Goal: Information Seeking & Learning: Check status

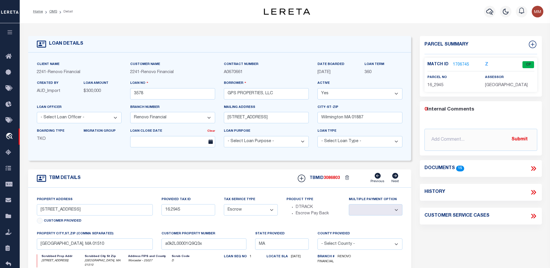
select select "25066"
select select "Escrow"
click at [7, 57] on icon at bounding box center [10, 56] width 9 height 7
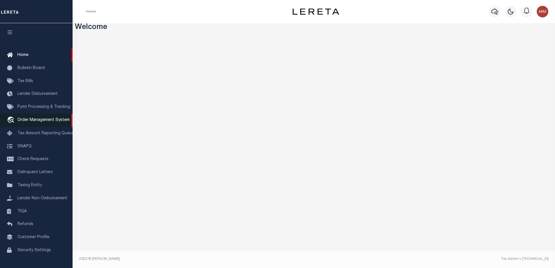
click at [38, 119] on span "Order Management System" at bounding box center [43, 120] width 52 height 4
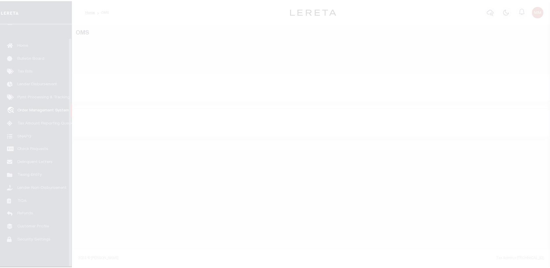
scroll to position [15, 0]
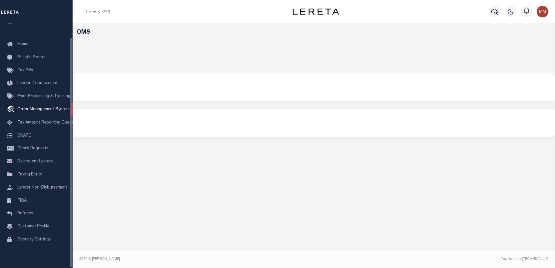
select select "200"
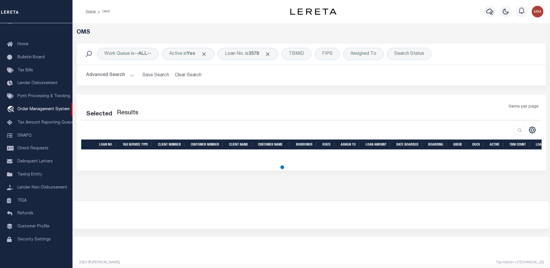
select select "200"
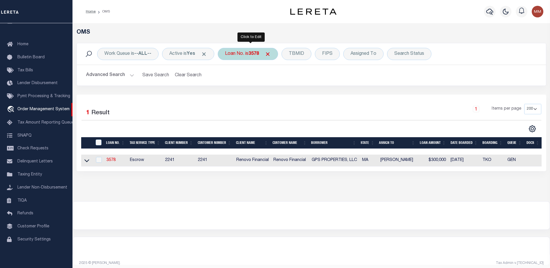
click at [258, 53] on b "3578" at bounding box center [254, 54] width 10 height 5
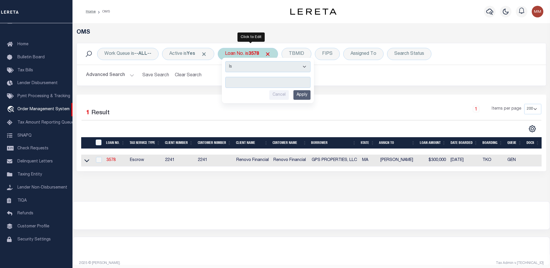
click at [251, 78] on input "text" at bounding box center [267, 82] width 85 height 11
type input "175000782"
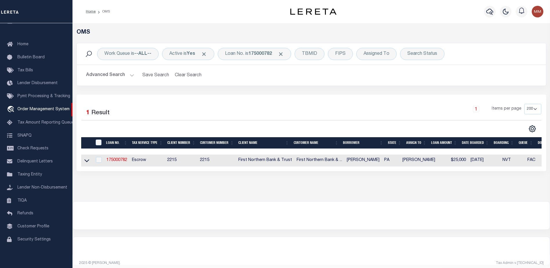
click at [123, 156] on td "175000782" at bounding box center [117, 161] width 26 height 12
checkbox input "true"
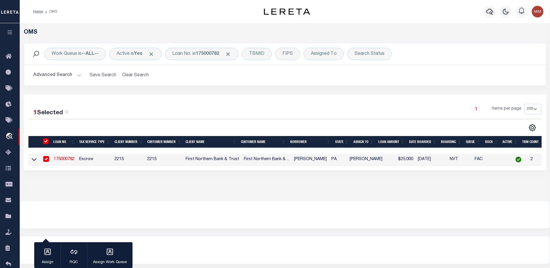
click at [123, 158] on td "2215" at bounding box center [128, 160] width 33 height 12
checkbox input "false"
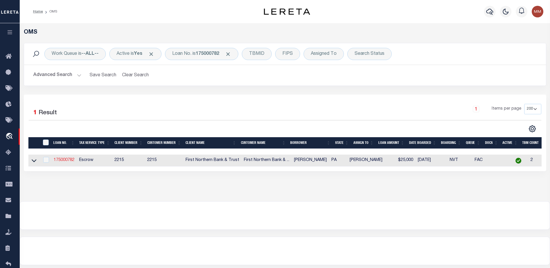
click at [65, 159] on link "175000782" at bounding box center [64, 160] width 21 height 4
type input "175000782"
type input "[PERSON_NAME]"
select select
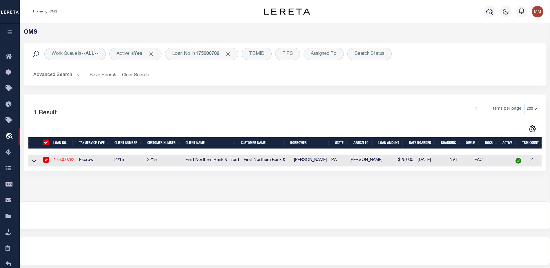
select select "Escrow"
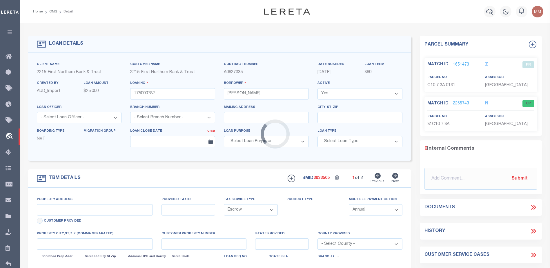
type input "652 MILLION DOLLAR HIGHWAY"
type input "31-C10 7 3A"
select select
type input "BANGOR PA 18013"
type input "PA"
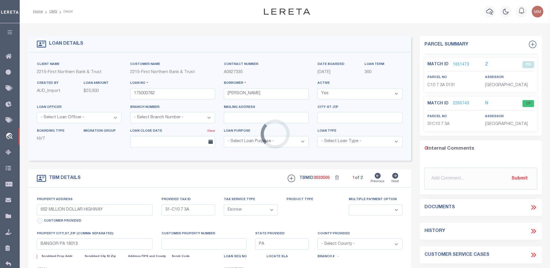
select select
type textarea "Liability subject to parcel provided"
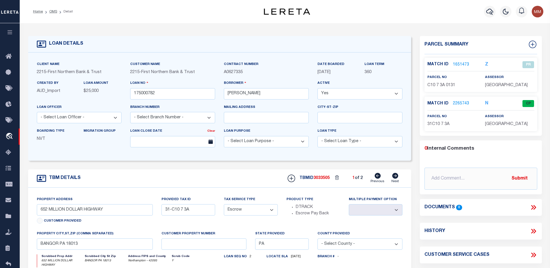
click at [395, 176] on icon at bounding box center [396, 176] width 6 height 6
type input "C10 7 3A 0131"
select select
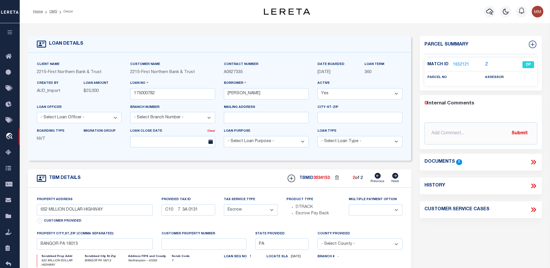
click at [395, 176] on icon at bounding box center [396, 176] width 6 height 6
click at [460, 64] on link "1652121" at bounding box center [461, 65] width 16 height 6
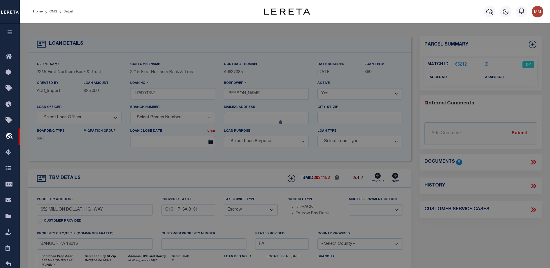
checkbox input "false"
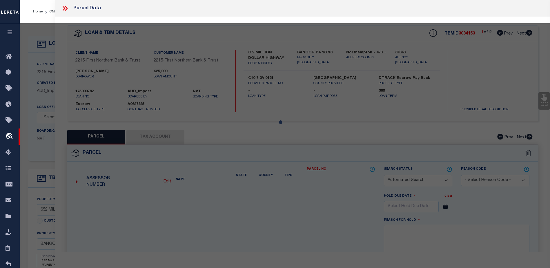
select select "DP"
checkbox input "false"
type textarea "DUPLICATE. SeeTBMID 3033505."
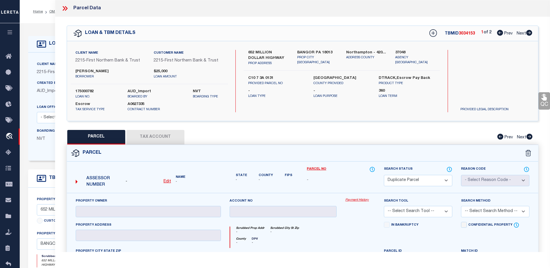
click at [357, 200] on link "Payment History" at bounding box center [361, 200] width 30 height 5
click at [370, 198] on link "Payment History" at bounding box center [361, 200] width 30 height 5
click at [319, 170] on link "Parcel No" at bounding box center [316, 169] width 19 height 5
click at [499, 34] on icon at bounding box center [500, 33] width 6 height 6
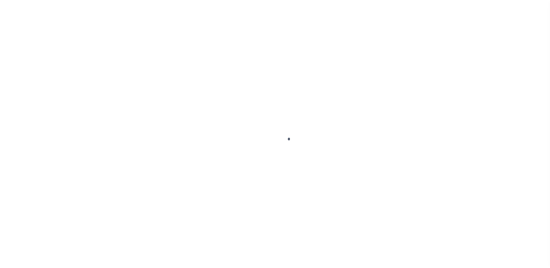
scroll to position [15, 0]
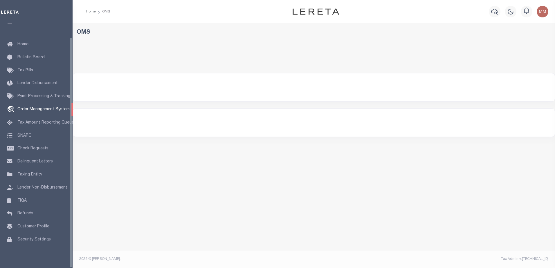
select select "200"
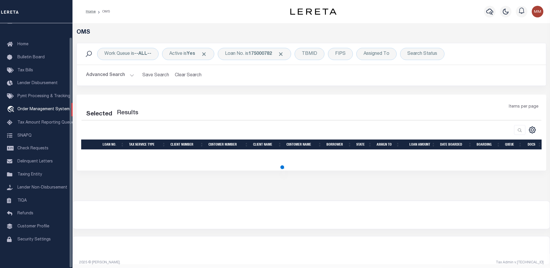
select select "200"
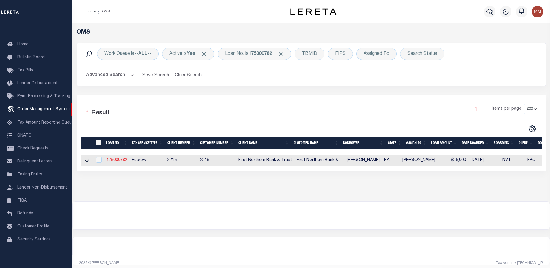
click at [112, 159] on link "175000782" at bounding box center [116, 160] width 21 height 4
type input "175000782"
type input "[PERSON_NAME]"
select select
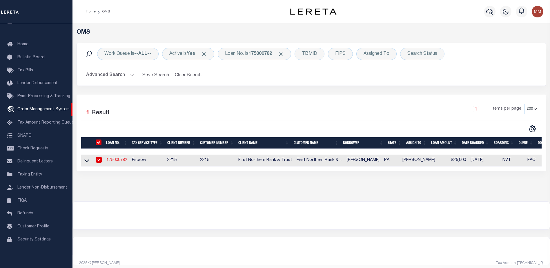
select select "Escrow"
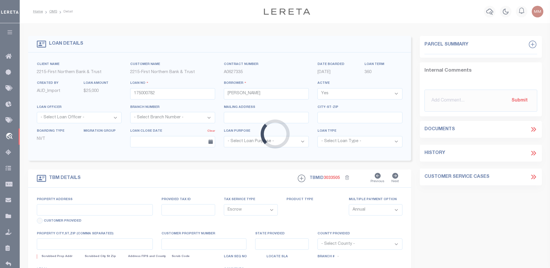
type input "652 MILLION DOLLAR HIGHWAY"
type input "31-C10 7 3A"
select select
type input "BANGOR PA 18013"
type input "PA"
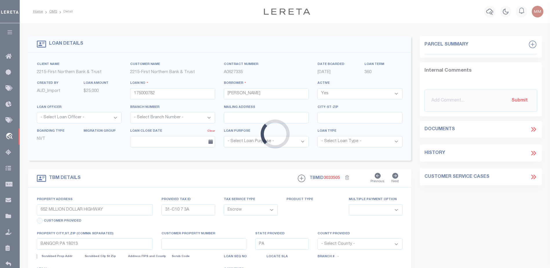
select select
type textarea "Liability subject to parcel provided"
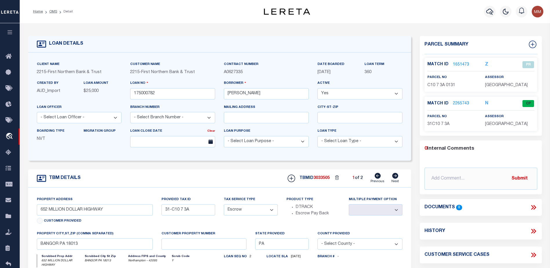
click at [458, 107] on link "2265743" at bounding box center [461, 104] width 16 height 6
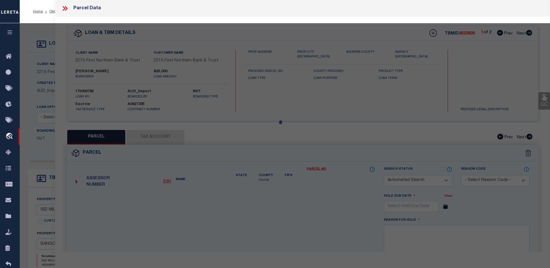
checkbox input "false"
select select "CP"
type input "[PERSON_NAME]"
select select "AGF"
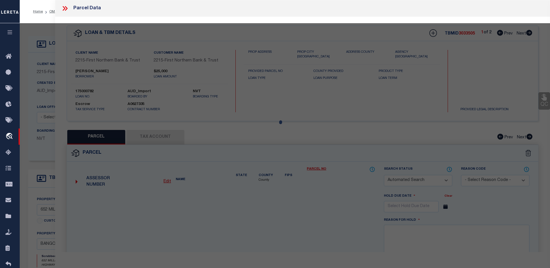
select select
type input "652 MILLION DOLLAR HWY"
type input "BANGOR PA 18013"
type textarea "Acres 7.63"
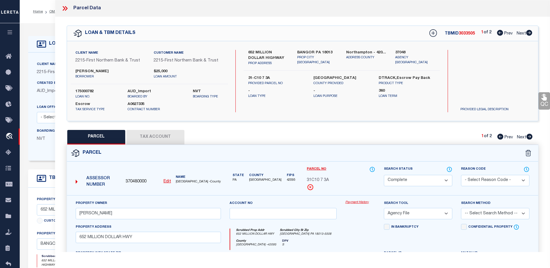
click at [359, 201] on link "Payment History" at bounding box center [361, 202] width 30 height 5
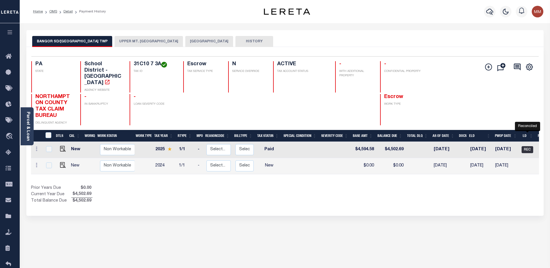
click at [526, 146] on span "REC" at bounding box center [528, 149] width 12 height 7
checkbox input "true"
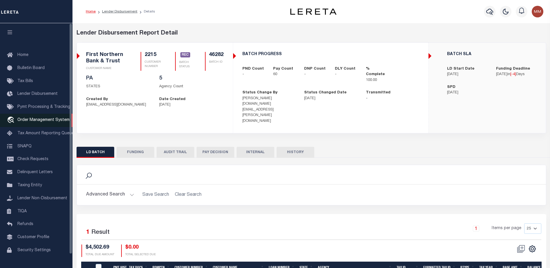
click at [30, 120] on span "Order Management System" at bounding box center [43, 120] width 52 height 4
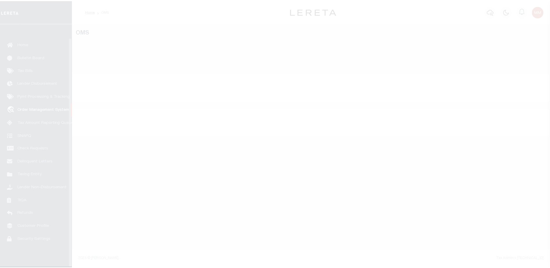
scroll to position [15, 0]
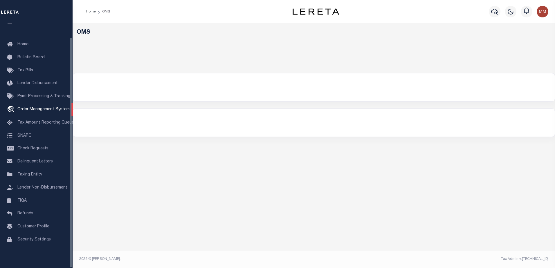
select select "200"
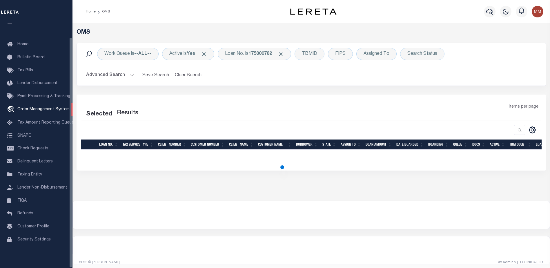
select select "200"
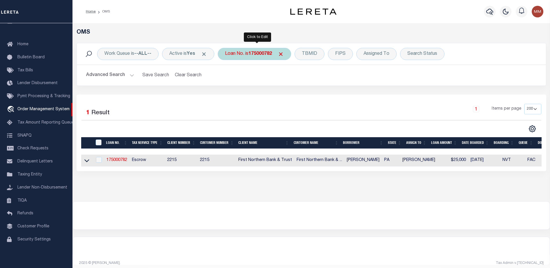
click at [272, 54] on b "175000782" at bounding box center [260, 54] width 23 height 5
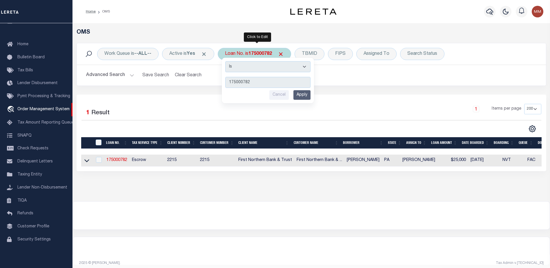
click at [305, 91] on input "Apply" at bounding box center [302, 95] width 17 height 10
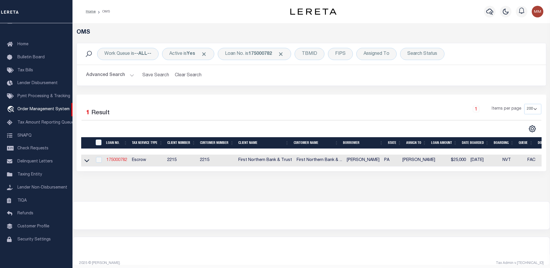
click at [117, 161] on link "175000782" at bounding box center [116, 160] width 21 height 4
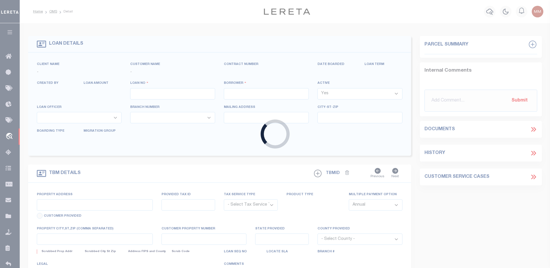
type input "175000782"
type input "JONATHAN DOOLEY"
select select
select select "Escrow"
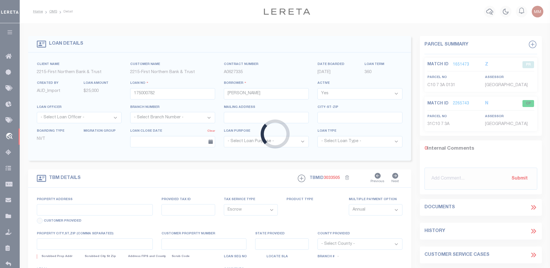
type input "652 MILLION DOLLAR HIGHWAY"
type input "31-C10 7 3A"
select select
type input "BANGOR PA 18013"
type input "PA"
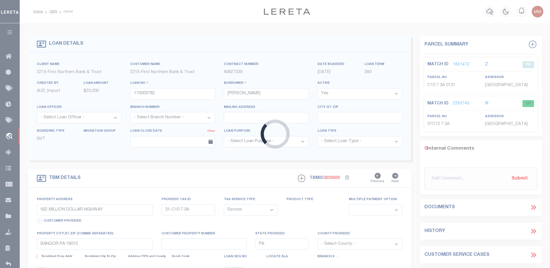
select select
type textarea "Liability subject to parcel provided"
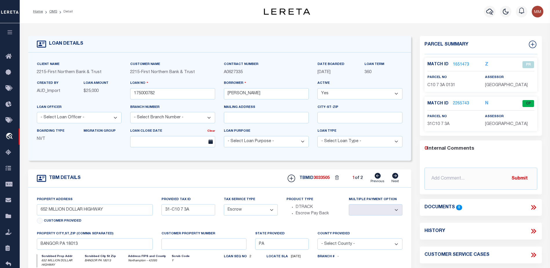
click at [461, 107] on link "2265743" at bounding box center [461, 104] width 16 height 6
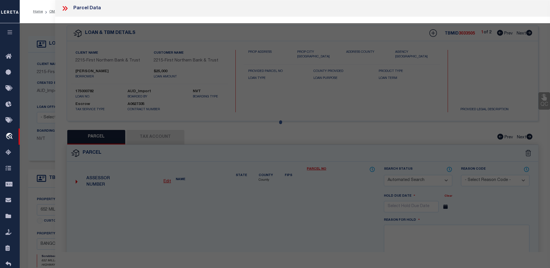
checkbox input "false"
select select "CP"
type input "[PERSON_NAME]"
select select "AGF"
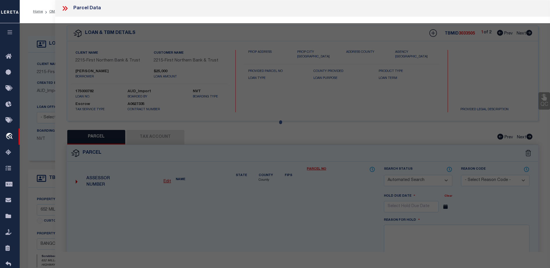
select select
type input "652 MILLION DOLLAR HWY"
type input "BANGOR PA 18013"
type textarea "Acres 7.63"
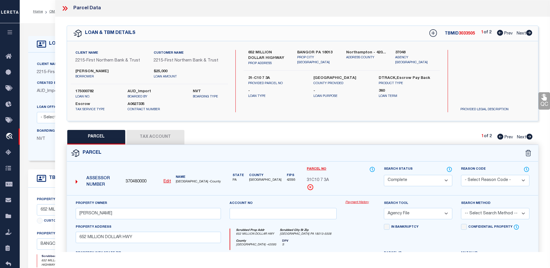
click at [349, 203] on link "Payment History" at bounding box center [361, 202] width 30 height 5
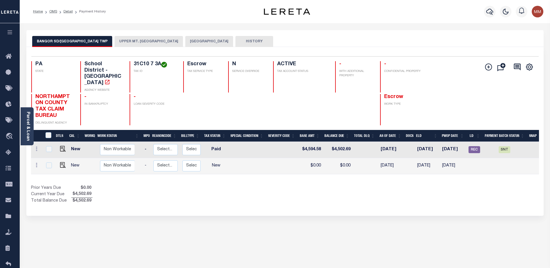
scroll to position [0, 54]
click at [504, 146] on span "SNT" at bounding box center [504, 149] width 12 height 7
checkbox input "true"
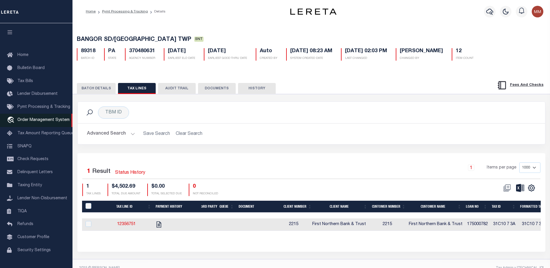
click at [34, 120] on span "Order Management System" at bounding box center [43, 120] width 52 height 4
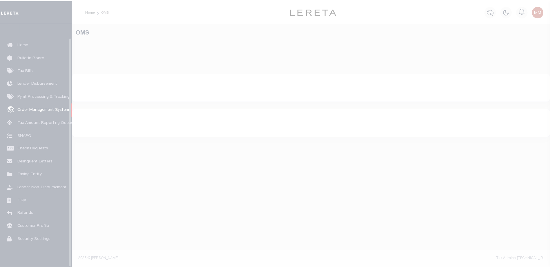
scroll to position [15, 0]
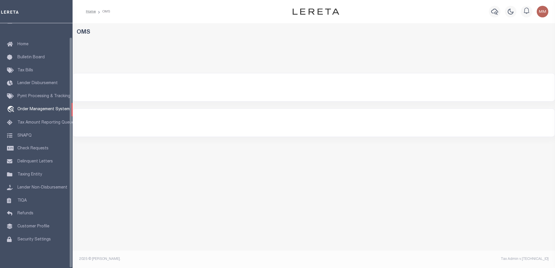
select select "200"
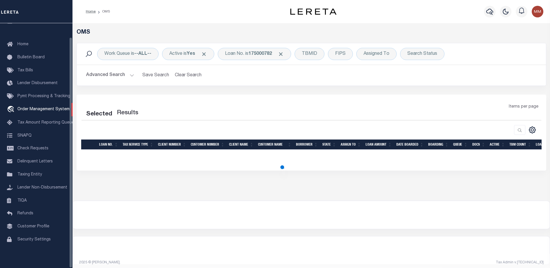
select select "200"
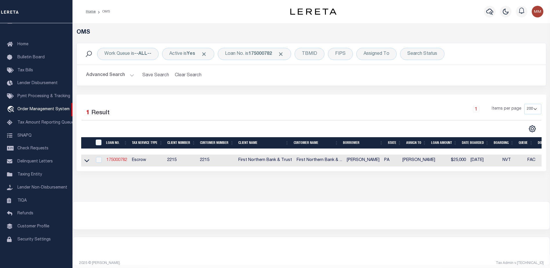
click at [123, 162] on link "175000782" at bounding box center [116, 160] width 21 height 4
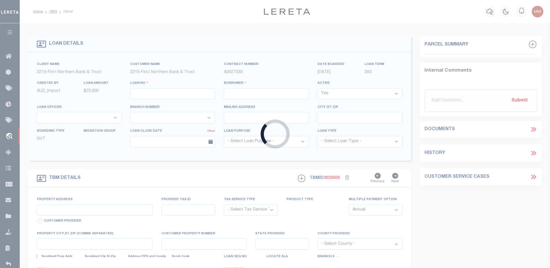
type input "175000782"
type input "[PERSON_NAME]"
select select
select select "Escrow"
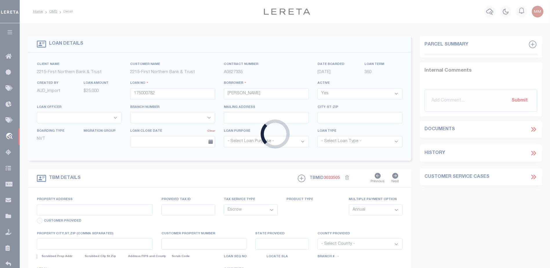
type input "652 MILLION DOLLAR HIGHWAY"
type input "31-C10 7 3A"
select select
type input "BANGOR PA 18013"
type input "PA"
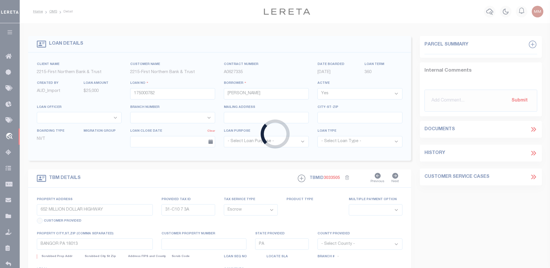
select select
type textarea "Liability subject to parcel provided"
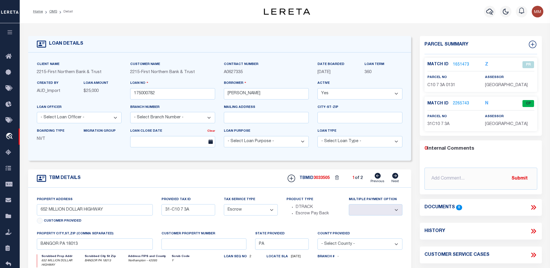
click at [319, 179] on span "3033505" at bounding box center [322, 178] width 16 height 4
click at [456, 107] on link "2265743" at bounding box center [461, 104] width 16 height 6
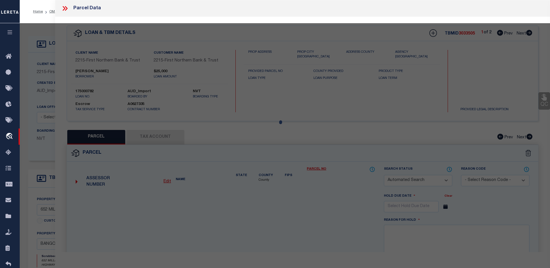
checkbox input "false"
select select "CP"
type input "DOOLEY JONATHAN J"
select select "AGF"
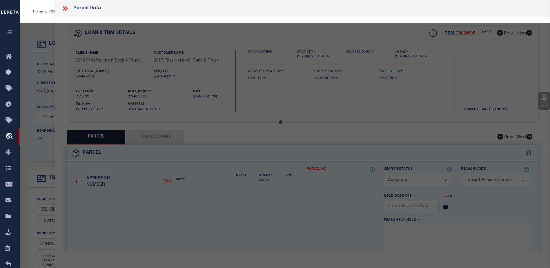
select select
type input "652 MILLION DOLLAR HWY"
type input "BANGOR PA 18013"
type textarea "Acres 7.63"
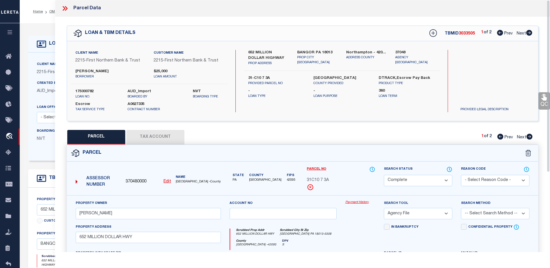
click at [359, 201] on link "Payment History" at bounding box center [361, 202] width 30 height 5
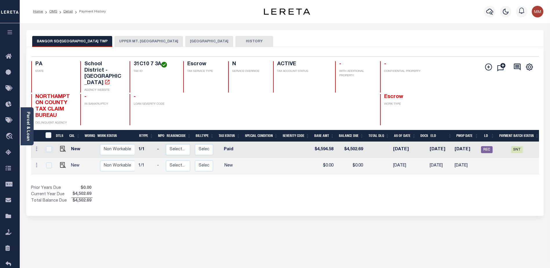
scroll to position [0, 41]
click at [515, 146] on span "SNT" at bounding box center [517, 149] width 12 height 7
checkbox input "true"
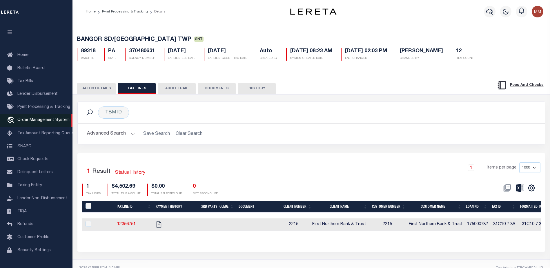
click at [53, 121] on span "Order Management System" at bounding box center [43, 120] width 52 height 4
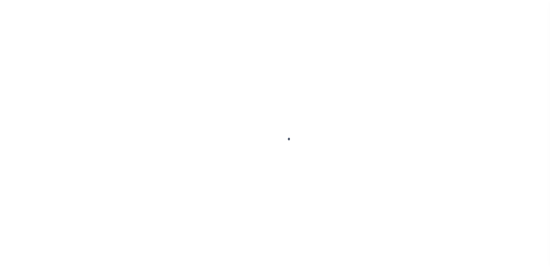
scroll to position [15, 0]
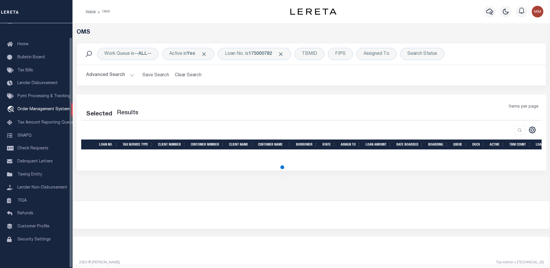
select select "200"
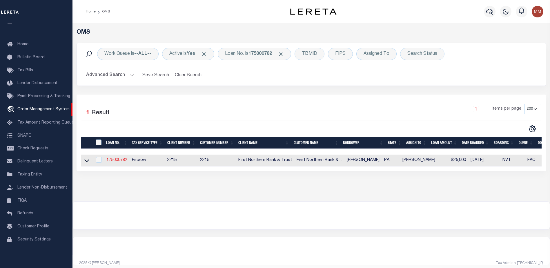
click at [116, 159] on link "175000782" at bounding box center [116, 160] width 21 height 4
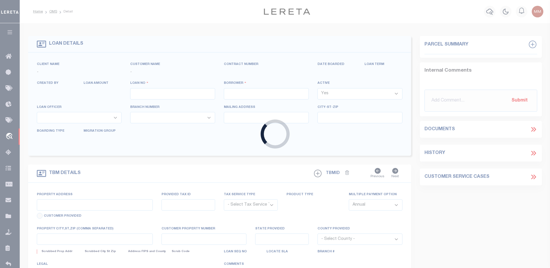
type input "175000782"
type input "[PERSON_NAME]"
select select
select select "Escrow"
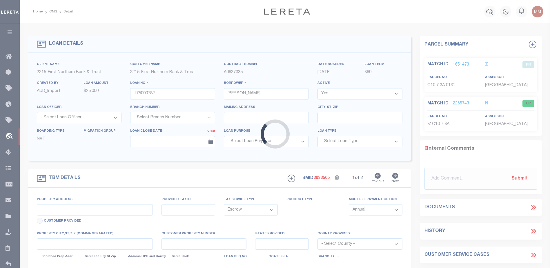
type input "652 MILLION DOLLAR HIGHWAY"
type input "31-C10 7 3A"
select select
type input "BANGOR PA 18013"
type input "PA"
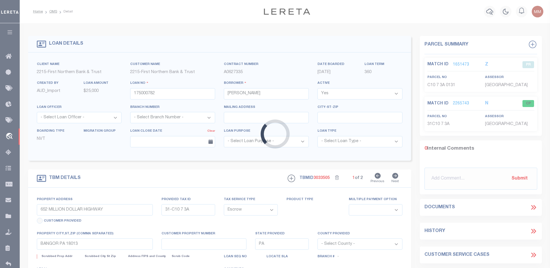
select select
type textarea "Liability subject to parcel provided"
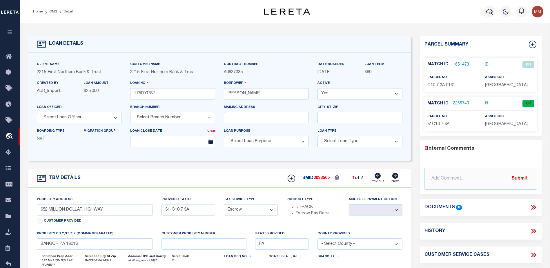
scroll to position [29, 0]
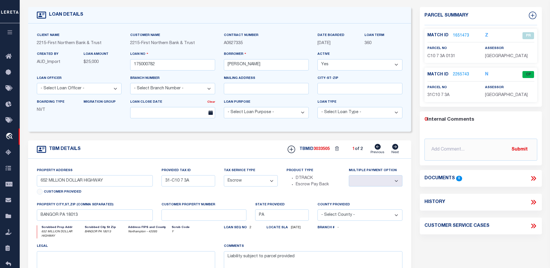
click at [395, 149] on icon at bounding box center [396, 147] width 6 height 6
type input "C10 7 3A 0131"
select select
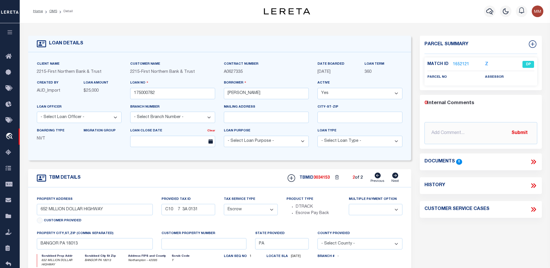
scroll to position [0, 0]
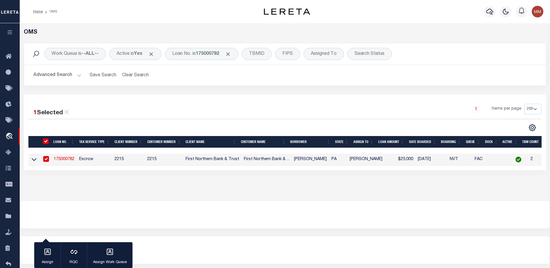
click at [67, 158] on link "175000782" at bounding box center [64, 159] width 21 height 4
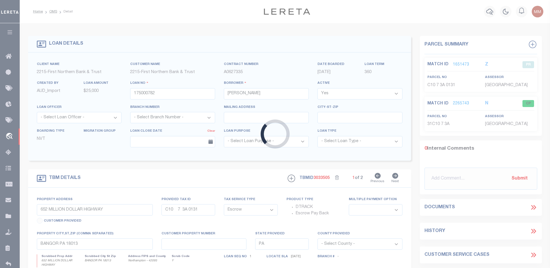
type input "31-C10 7 3A"
select select
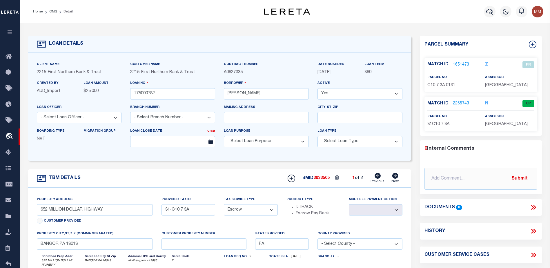
click at [457, 107] on link "2265743" at bounding box center [461, 104] width 16 height 6
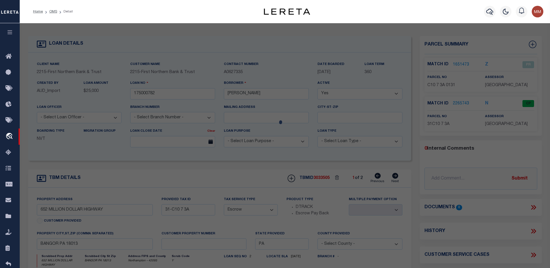
checkbox input "false"
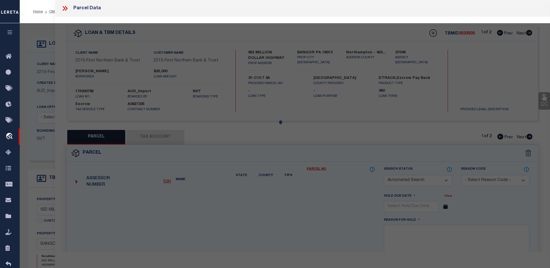
select select "CP"
type input "DOOLEY JONATHAN J"
select select "AGF"
select select
type input "652 MILLION DOLLAR HWY"
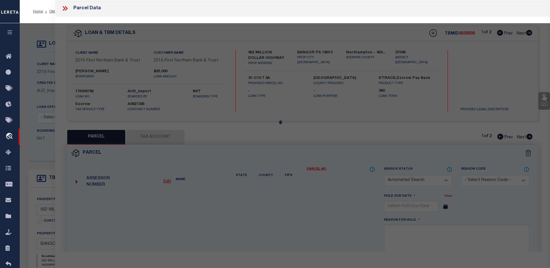
type input "BANGOR PA 18013"
type textarea "Acres 7.63"
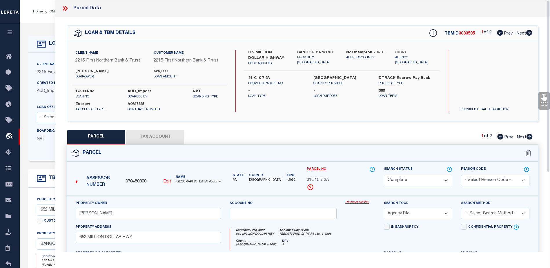
click at [352, 201] on link "Payment History" at bounding box center [361, 202] width 30 height 5
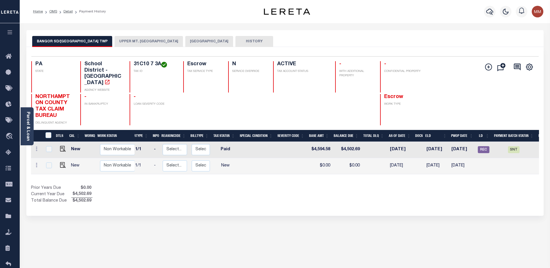
scroll to position [0, 46]
click at [480, 146] on span "REC" at bounding box center [482, 149] width 12 height 7
checkbox input "true"
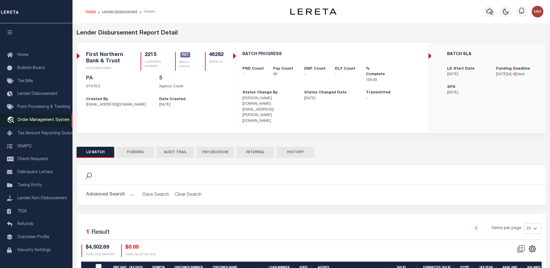
click at [37, 121] on span "Order Management System" at bounding box center [43, 120] width 52 height 4
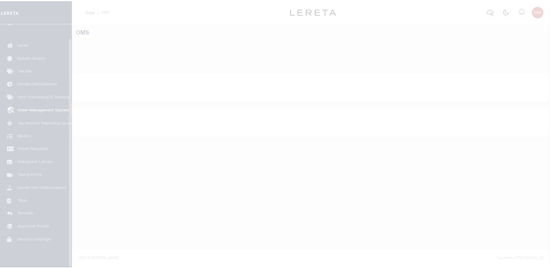
scroll to position [15, 0]
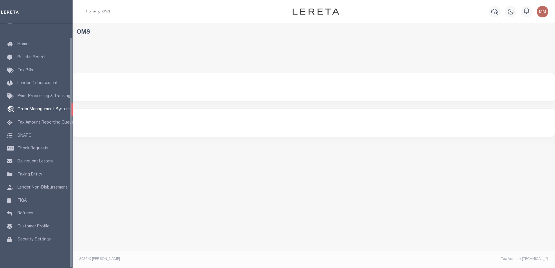
select select "200"
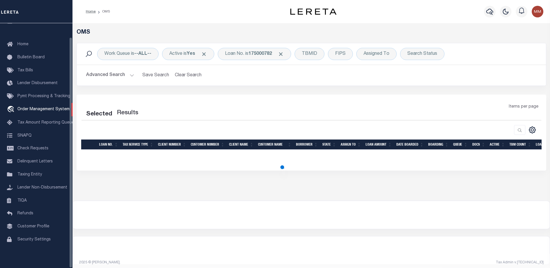
select select "200"
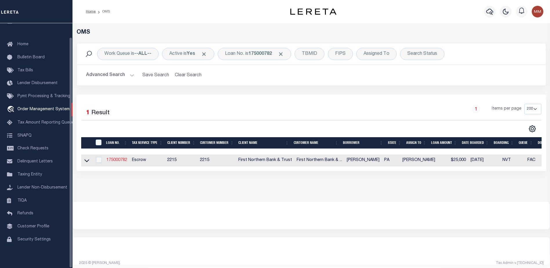
click at [111, 160] on link "175000782" at bounding box center [116, 160] width 21 height 4
type input "175000782"
type input "JONATHAN DOOLEY"
select select
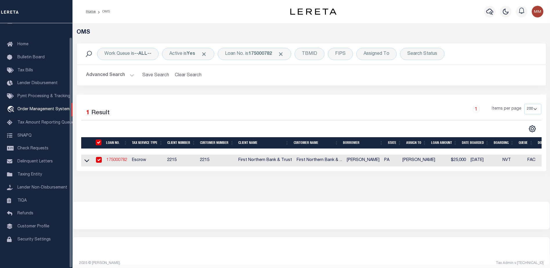
select select "Escrow"
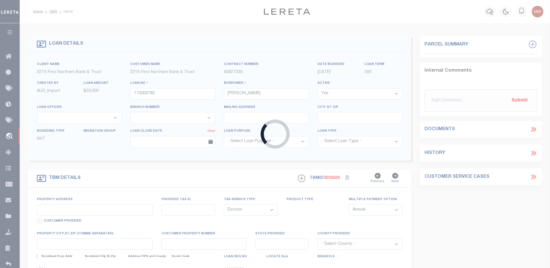
type input "652 MILLION DOLLAR HIGHWAY"
type input "31-C10 7 3A"
select select
type input "BANGOR PA 18013"
type input "PA"
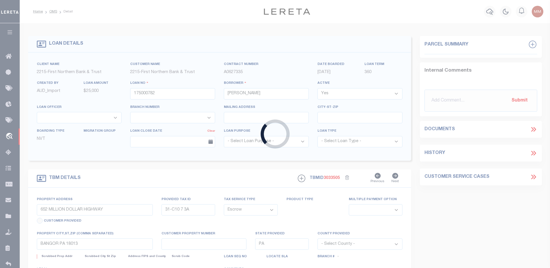
select select
type textarea "Liability subject to parcel provided"
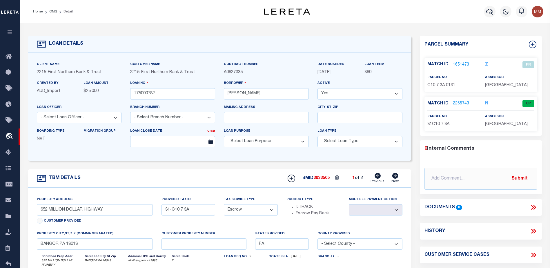
click at [463, 107] on link "2265743" at bounding box center [461, 104] width 16 height 6
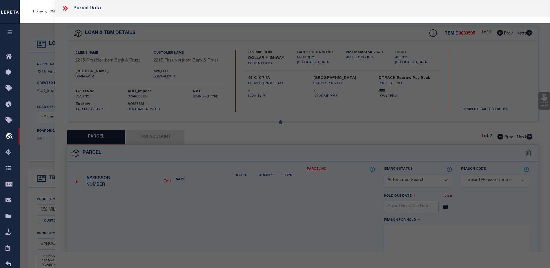
checkbox input "false"
select select "CP"
type input "DOOLEY JONATHAN J"
select select "AGF"
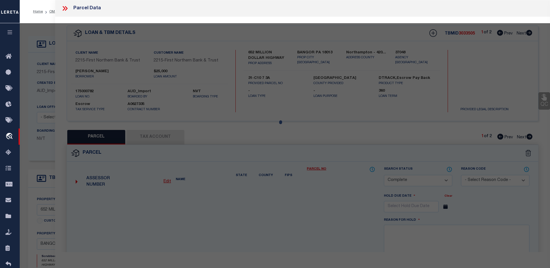
select select
type input "652 MILLION DOLLAR HWY"
type input "BANGOR PA 18013"
type textarea "Acres 7.63"
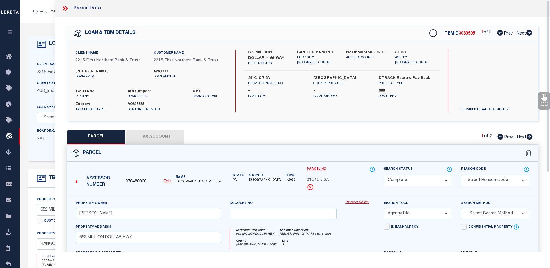
click at [347, 201] on link "Payment History" at bounding box center [361, 202] width 30 height 5
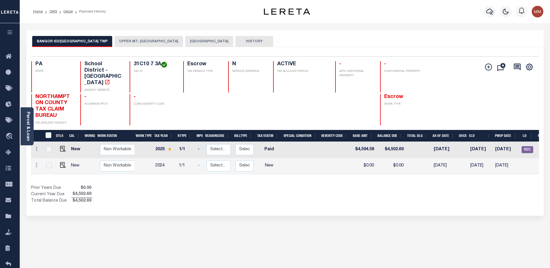
scroll to position [0, 53]
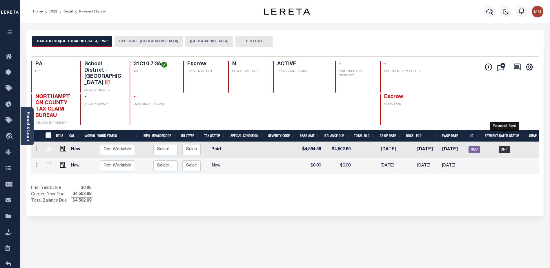
click at [507, 146] on span "SNT" at bounding box center [505, 149] width 12 height 7
checkbox input "true"
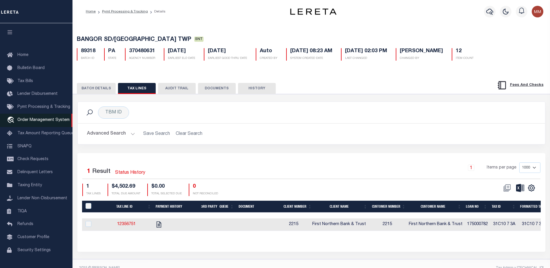
click at [42, 119] on link "travel_explore Order Management System" at bounding box center [36, 120] width 73 height 13
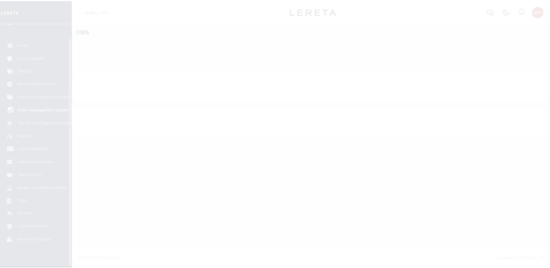
scroll to position [15, 0]
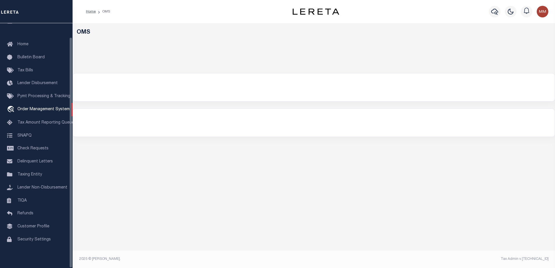
select select "200"
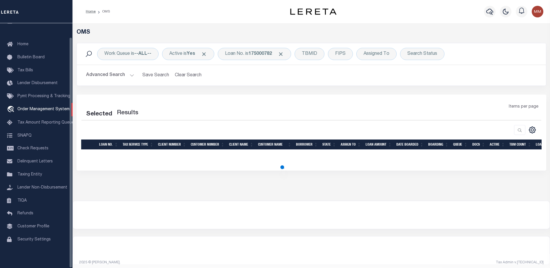
select select "200"
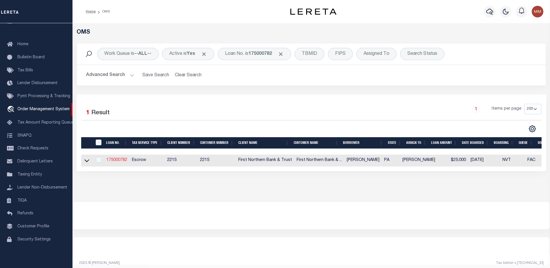
click at [120, 162] on link "175000782" at bounding box center [116, 160] width 21 height 4
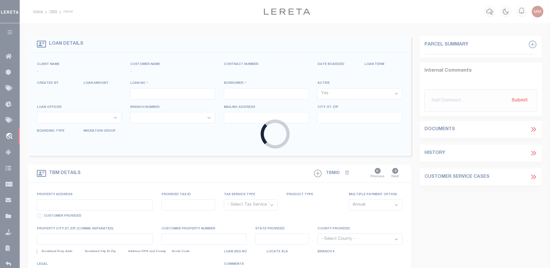
type input "175000782"
type input "[PERSON_NAME]"
select select
select select "Escrow"
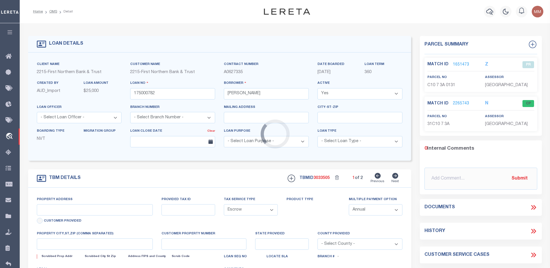
type input "652 MILLION DOLLAR HIGHWAY"
type input "31-C10 7 3A"
select select
type input "BANGOR PA 18013"
type input "PA"
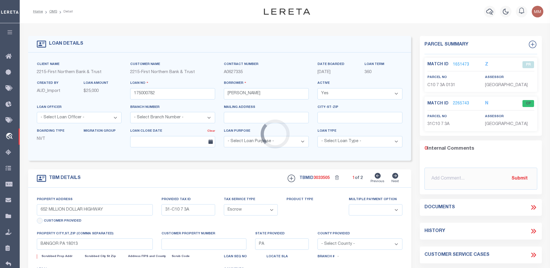
select select
type textarea "Liability subject to parcel provided"
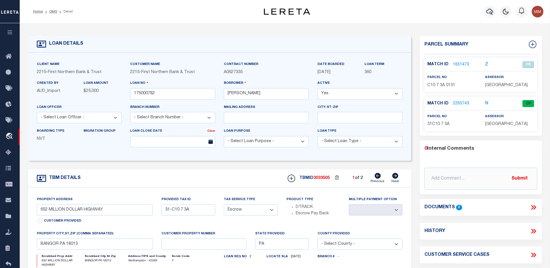
click at [457, 107] on link "2265743" at bounding box center [461, 104] width 16 height 6
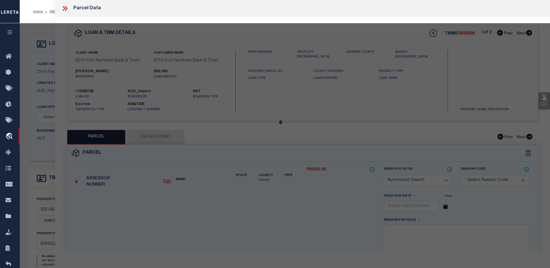
checkbox input "false"
select select "CP"
type input "DOOLEY JONATHAN J"
select select "AGF"
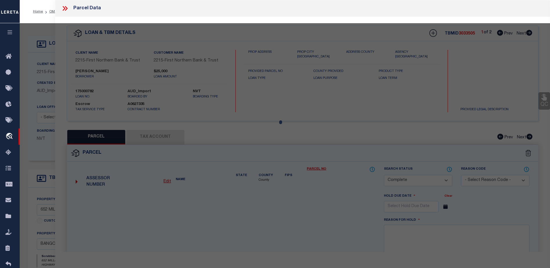
select select
type input "652 MILLION DOLLAR HWY"
type input "BANGOR PA 18013"
type textarea "Acres 7.63"
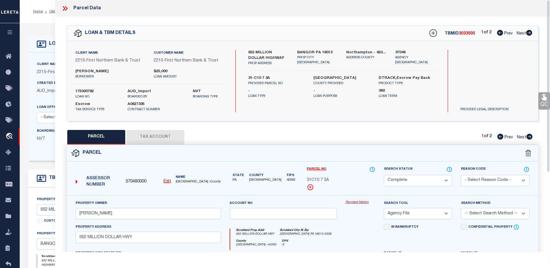
click at [352, 202] on link "Payment History" at bounding box center [361, 202] width 30 height 5
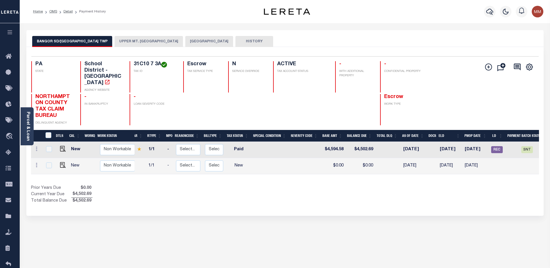
scroll to position [0, 59]
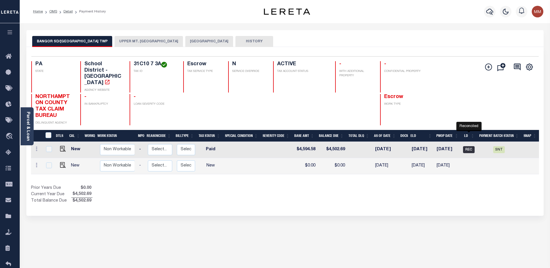
click at [466, 146] on span "REC" at bounding box center [469, 149] width 12 height 7
checkbox input "true"
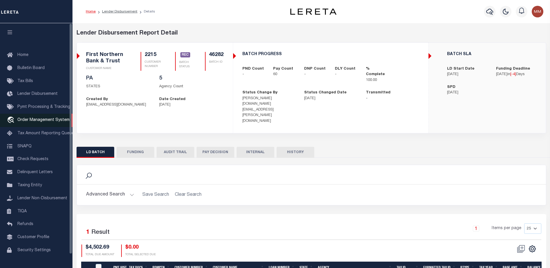
click at [48, 120] on span "Order Management System" at bounding box center [43, 120] width 52 height 4
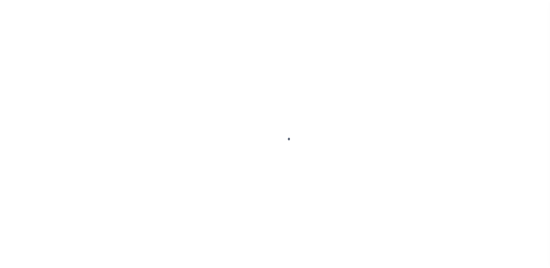
scroll to position [15, 0]
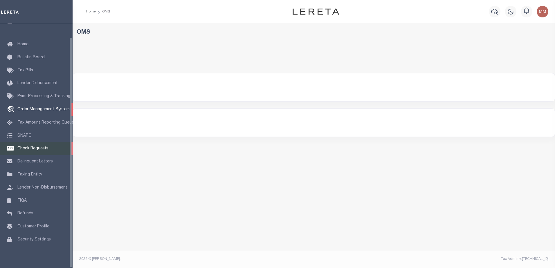
select select "200"
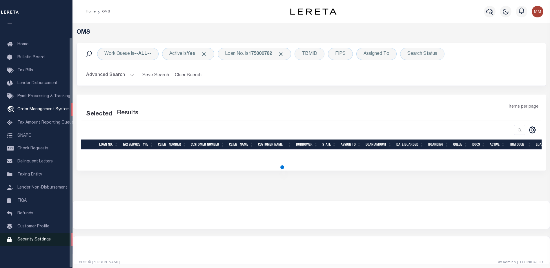
select select "200"
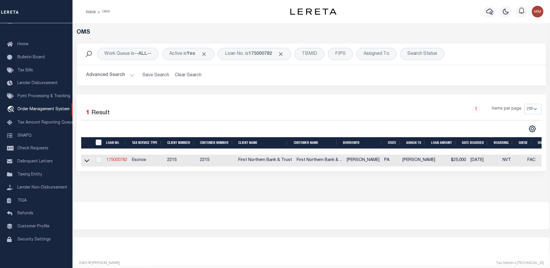
click at [122, 161] on link "175000782" at bounding box center [116, 160] width 21 height 4
type input "175000782"
type input "[PERSON_NAME]"
select select
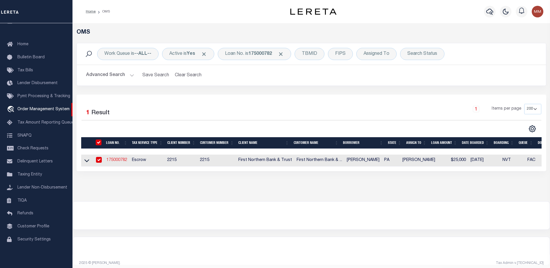
select select "Escrow"
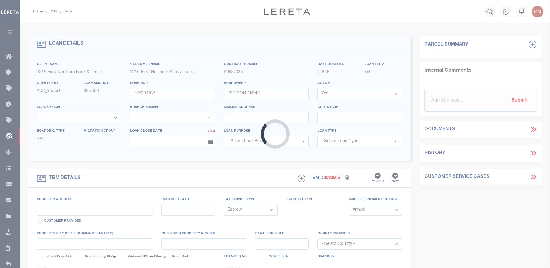
type input "652 MILLION DOLLAR HIGHWAY"
type input "31-C10 7 3A"
select select
type input "BANGOR PA 18013"
type input "PA"
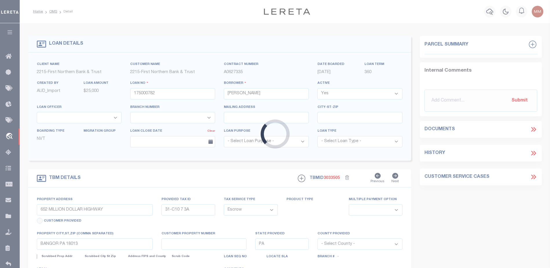
select select
type textarea "Liability subject to parcel provided"
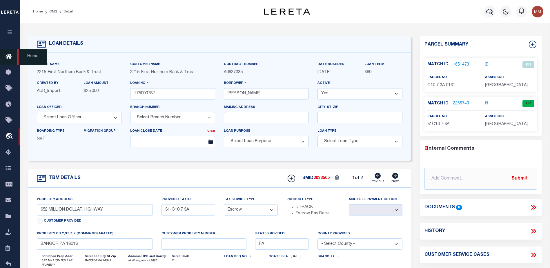
click at [8, 56] on icon at bounding box center [10, 56] width 9 height 7
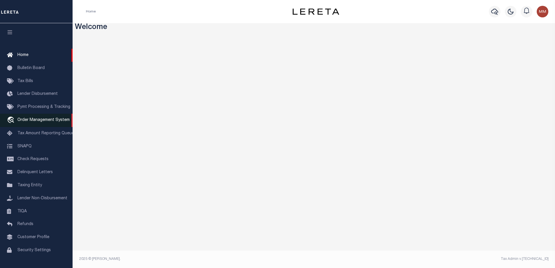
click at [47, 122] on span "Order Management System" at bounding box center [43, 120] width 52 height 4
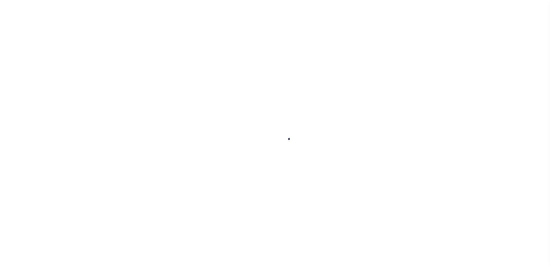
scroll to position [15, 0]
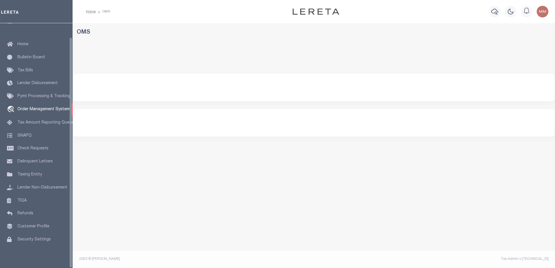
select select "200"
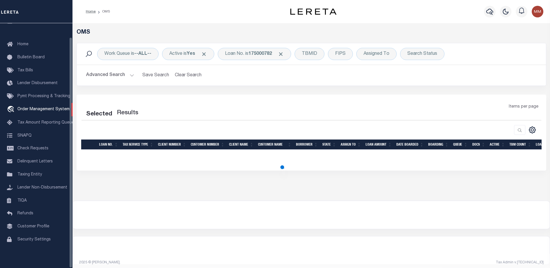
select select "200"
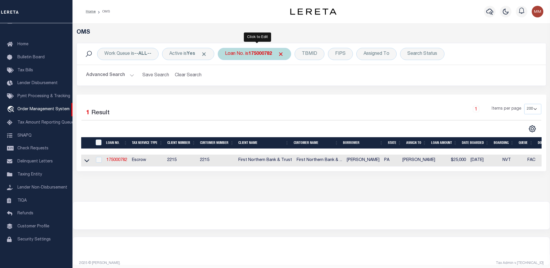
click at [254, 56] on b "175000782" at bounding box center [260, 54] width 23 height 5
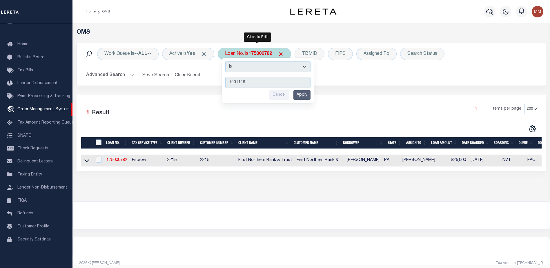
type input "10011198"
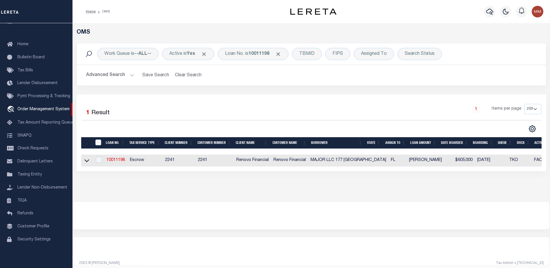
click at [122, 158] on td "10011198" at bounding box center [115, 161] width 23 height 12
checkbox input "true"
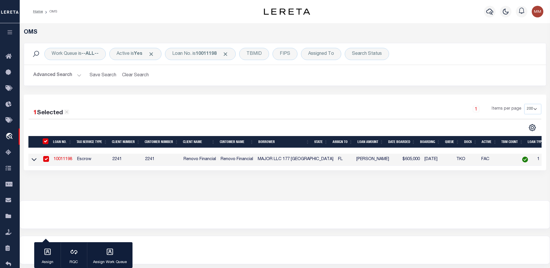
click at [65, 160] on link "10011198" at bounding box center [63, 159] width 19 height 4
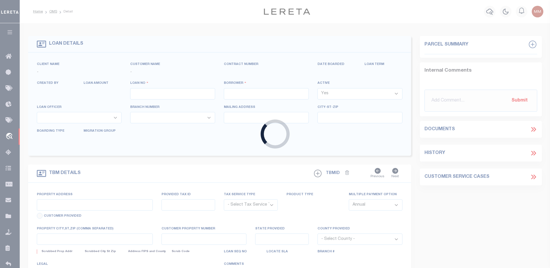
type input "10011198"
type input "MAJOR LLC 177 [GEOGRAPHIC_DATA]"
select select
type input "[STREET_ADDRESS]"
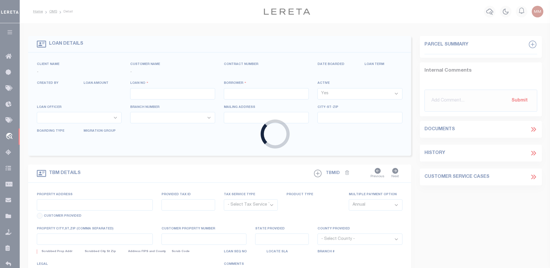
type input "LITTLE NECK NY 11362-1421 NULL"
select select "10"
select select "Escrow"
select select "25067"
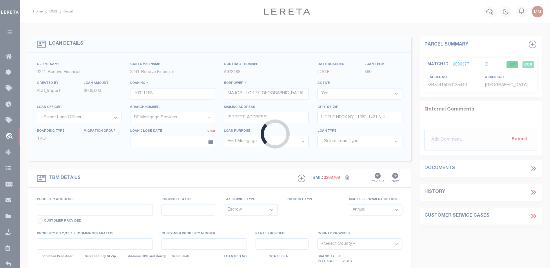
type input "177 [GEOGRAPHIC_DATA]"
type input "38434415060135440"
select select
type input "LAKE WORTH FL 334606332"
type input "a0kUS000006jpqw"
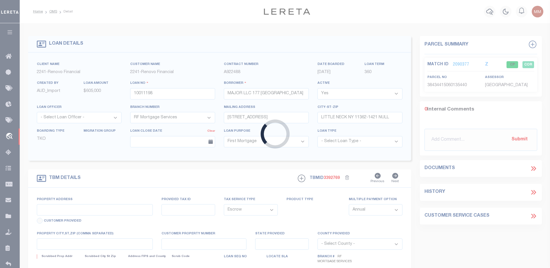
type input "FL"
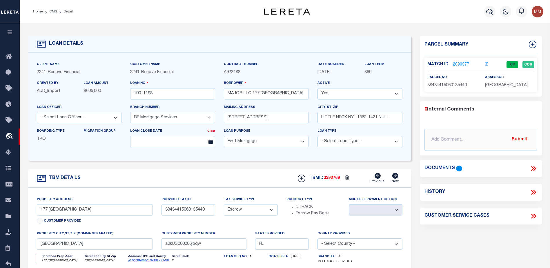
click at [457, 64] on link "2090377" at bounding box center [461, 65] width 16 height 6
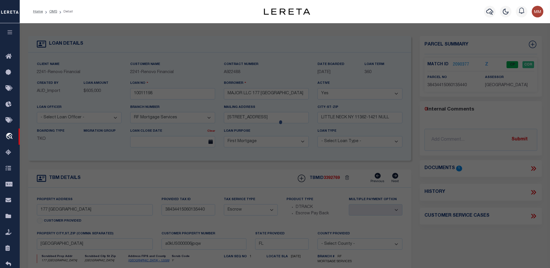
checkbox input "false"
select select "CP"
type input "177 HARVARD MAJOR LLC"
select select "AGW"
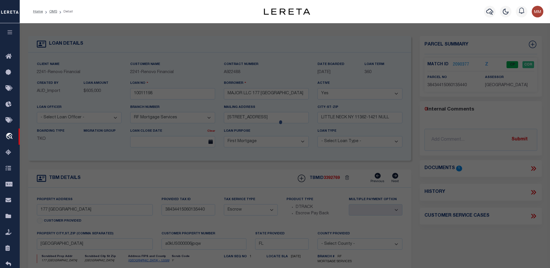
select select
type input "177 HARVARD DR"
checkbox input "false"
type input "LAKE WORTH FL 33460"
type textarea "COLLEGE PARK LTS 544 TO 547 INC BLK 13"
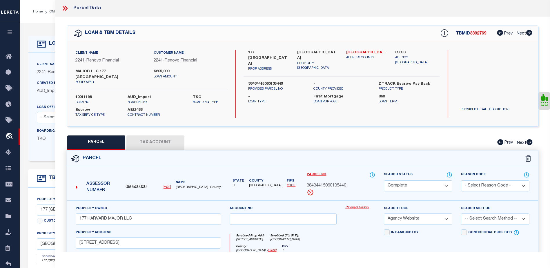
click at [355, 205] on link "Payment History" at bounding box center [361, 207] width 30 height 5
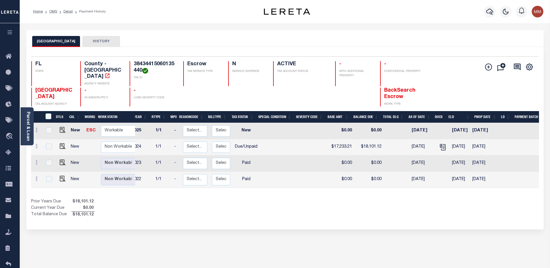
scroll to position [0, 8]
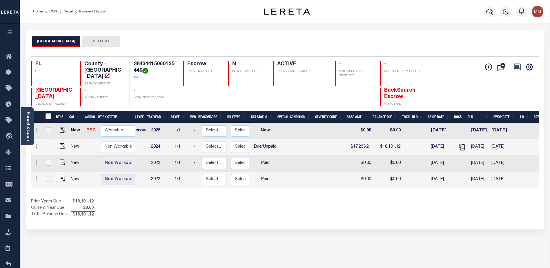
click at [6, 33] on button "button" at bounding box center [10, 33] width 20 height 20
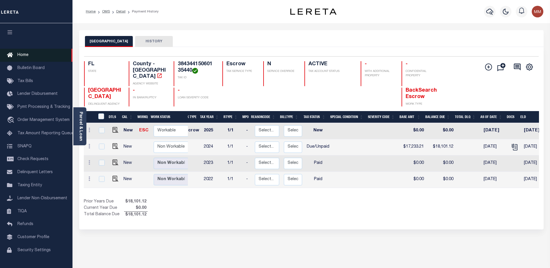
click at [9, 54] on icon at bounding box center [11, 55] width 9 height 7
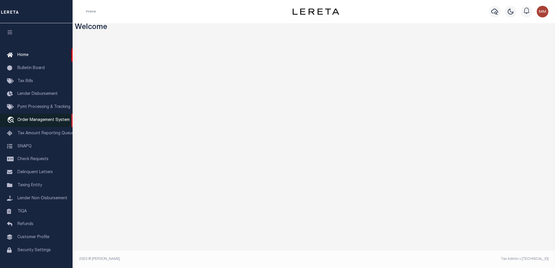
click at [42, 121] on span "Order Management System" at bounding box center [43, 120] width 52 height 4
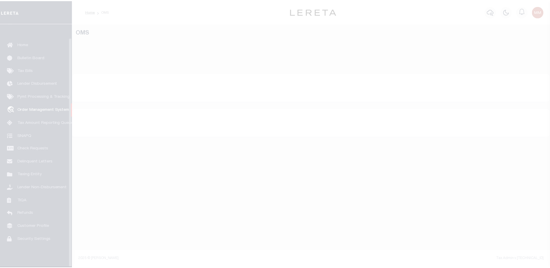
scroll to position [15, 0]
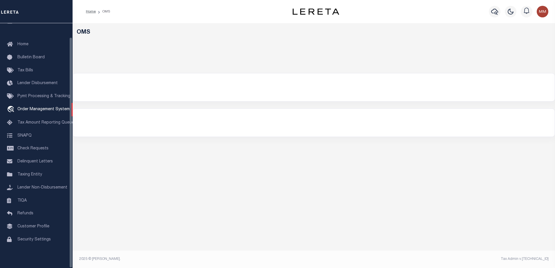
select select "200"
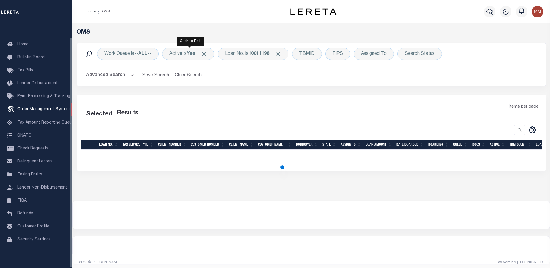
select select "200"
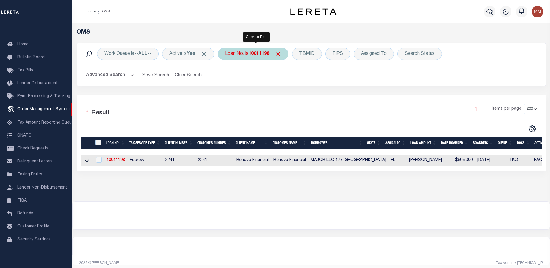
click at [268, 54] on b "10011198" at bounding box center [259, 54] width 21 height 5
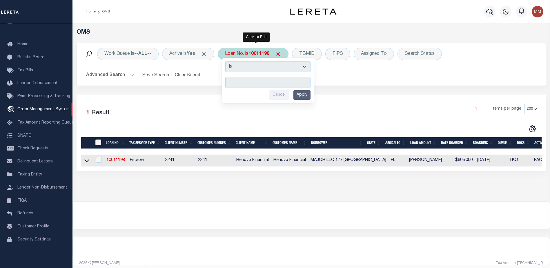
click at [261, 77] on input "text" at bounding box center [267, 82] width 85 height 11
type input "5427808"
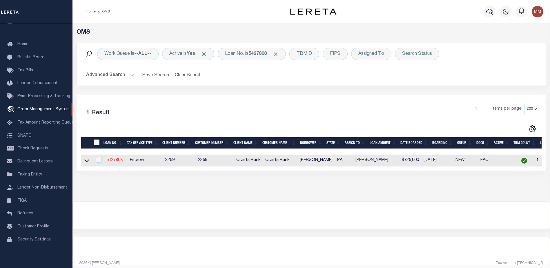
click at [117, 160] on link "5427808" at bounding box center [114, 160] width 16 height 4
type input "5427808"
type input "Corey Gill"
select select
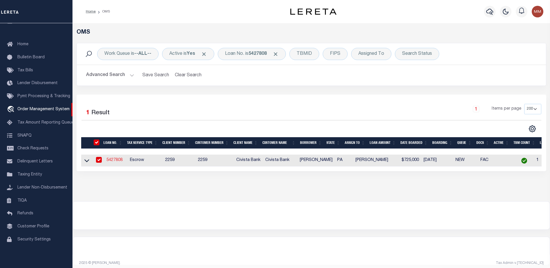
type input "1000 Ellis Artley Rd"
type input "Muncy PA 177567845"
select select "Escrow"
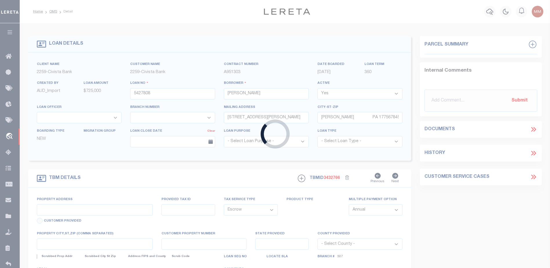
select select "14922"
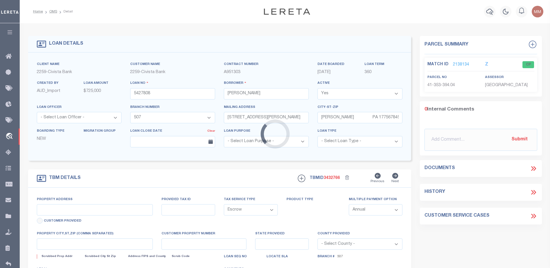
type input "1000 ELLIS ARTLEY RD"
type input "413530039404000"
select select
type input "[PERSON_NAME] PA 177567845"
type input "R"
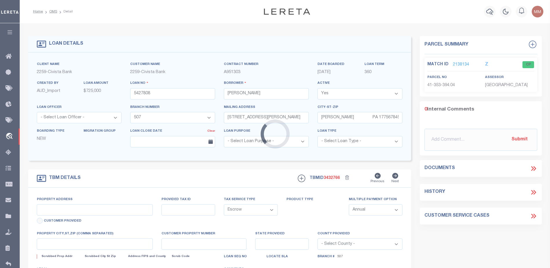
type input "PA"
select select
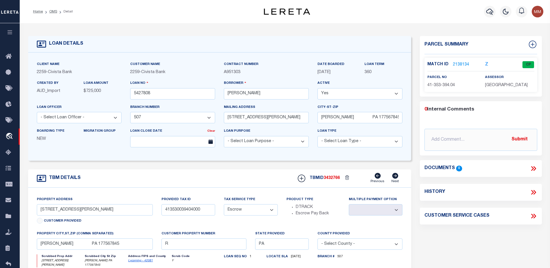
click at [459, 64] on link "2138134" at bounding box center [461, 65] width 16 height 6
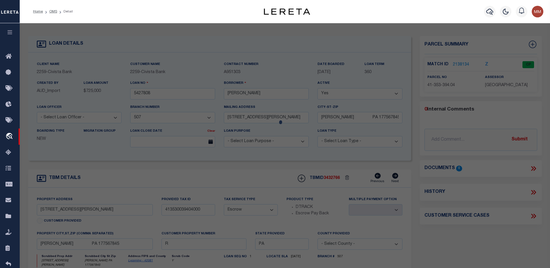
checkbox input "false"
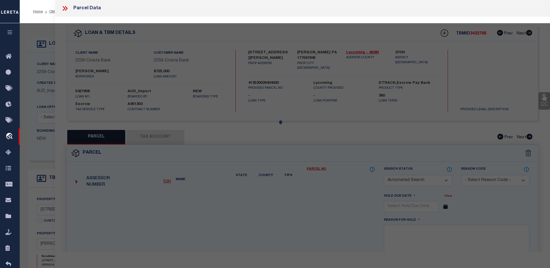
select select "CP"
type input "LOWE CHARLES L & MARYLOU"
select select
type input "[STREET_ADDRESS][PERSON_NAME]"
type input "MUNCY PA 177567845"
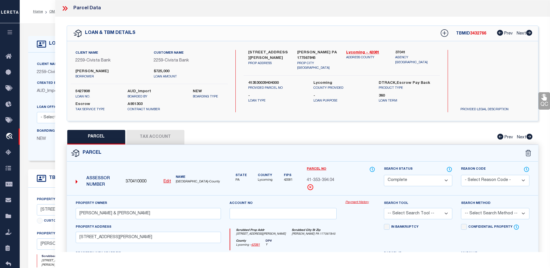
click at [365, 203] on link "Payment History" at bounding box center [361, 202] width 30 height 5
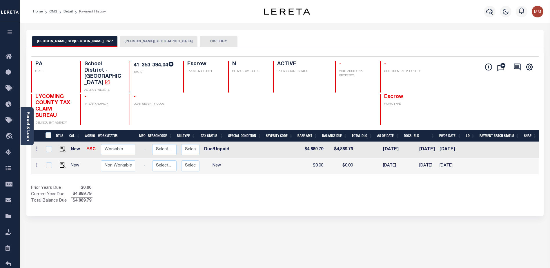
scroll to position [0, 50]
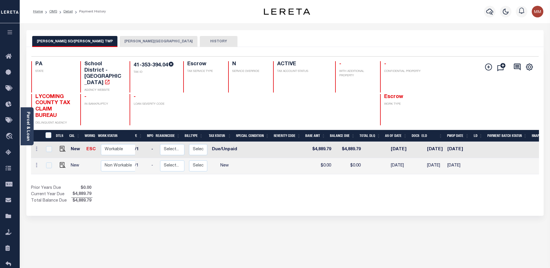
click at [66, 42] on button "MUNCY SD/MUNCY TWP" at bounding box center [74, 41] width 85 height 11
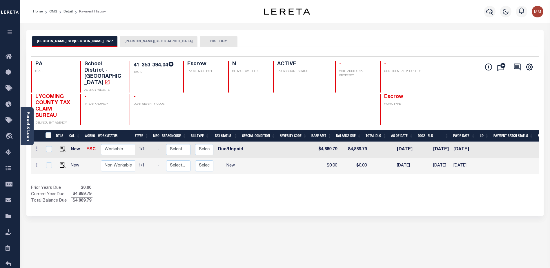
scroll to position [0, 49]
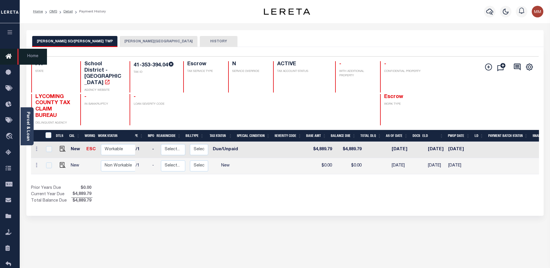
click at [6, 55] on icon at bounding box center [10, 56] width 9 height 7
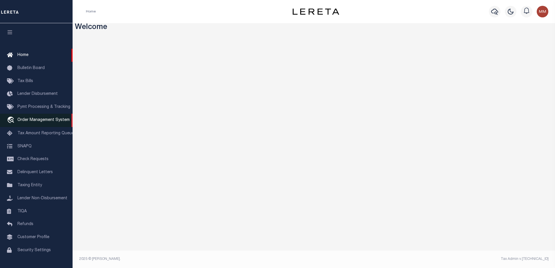
click at [45, 121] on span "Order Management System" at bounding box center [43, 120] width 52 height 4
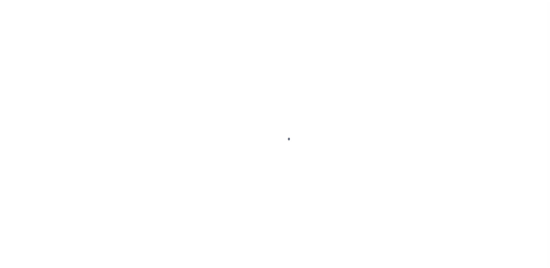
scroll to position [15, 0]
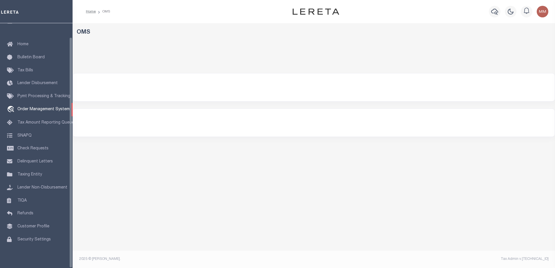
select select "200"
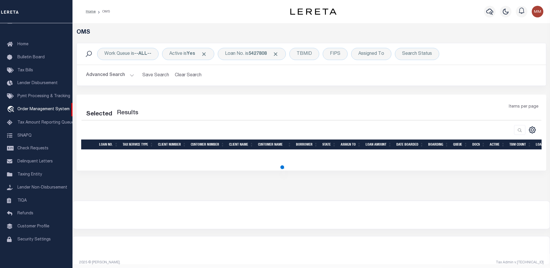
select select "200"
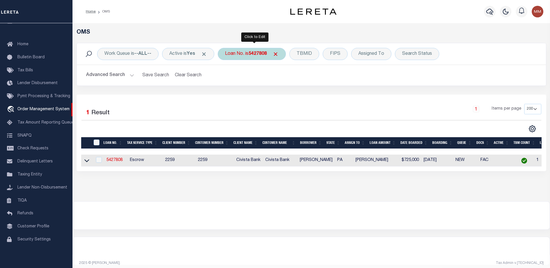
click at [259, 54] on b "5427808" at bounding box center [258, 54] width 18 height 5
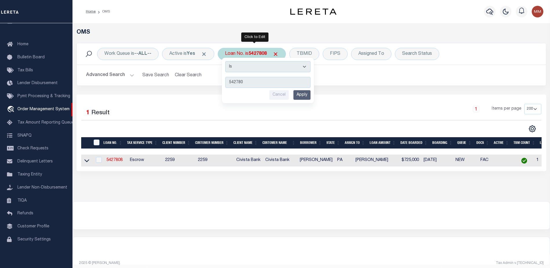
type input "5427808"
click at [304, 92] on input "Apply" at bounding box center [302, 95] width 17 height 10
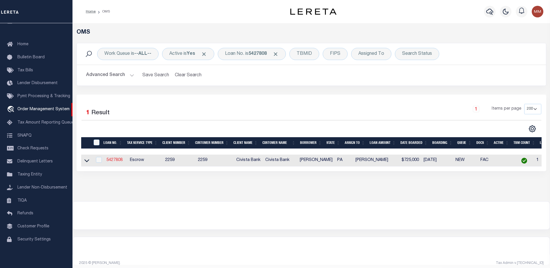
click at [122, 159] on link "5427808" at bounding box center [114, 160] width 16 height 4
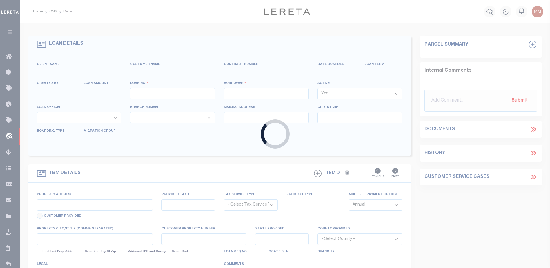
type input "5427808"
type input "Corey Gill"
select select
type input "1000 Ellis Artley Rd"
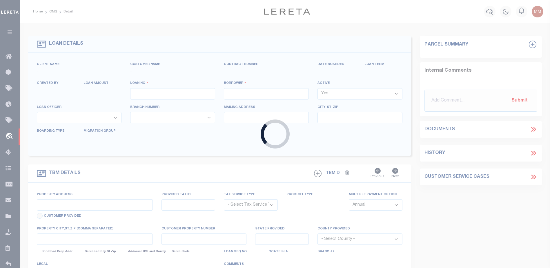
type input "Muncy PA 177567845"
select select "Escrow"
select select "14922"
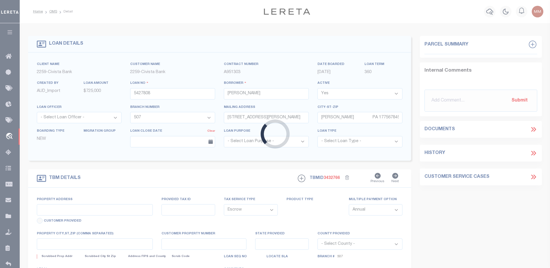
type input "1000 ELLIS ARTLEY RD"
type input "413530039404000"
select select
type input "MUNCY PA 177567845"
type input "R"
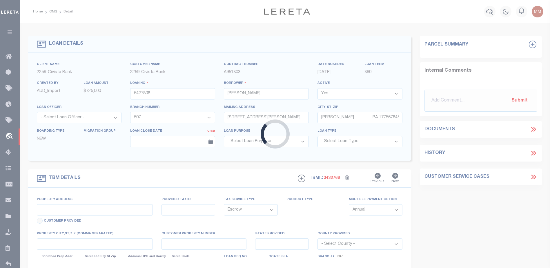
type input "PA"
select select
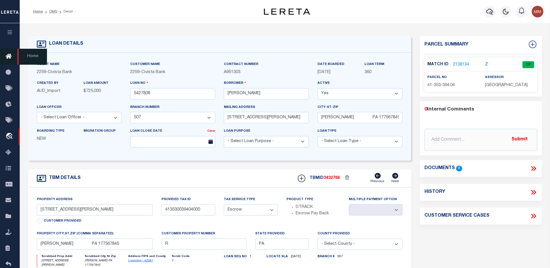
click at [10, 52] on link "Home" at bounding box center [10, 57] width 20 height 16
click at [10, 55] on icon at bounding box center [10, 56] width 9 height 7
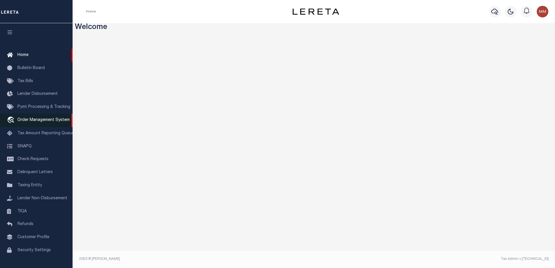
click at [44, 118] on link "travel_explore Order Management System" at bounding box center [36, 120] width 73 height 13
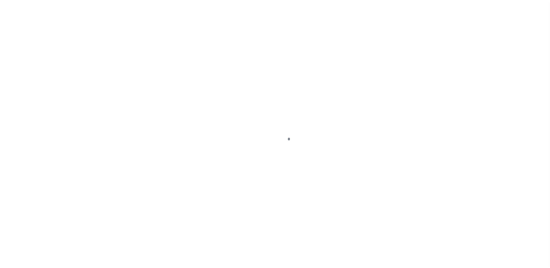
scroll to position [15, 0]
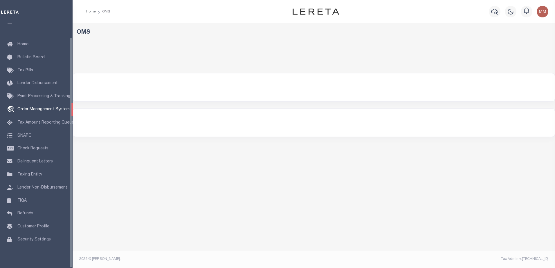
select select "200"
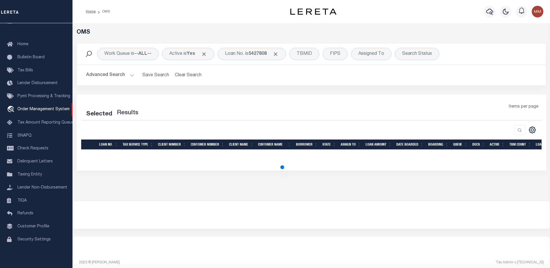
select select "200"
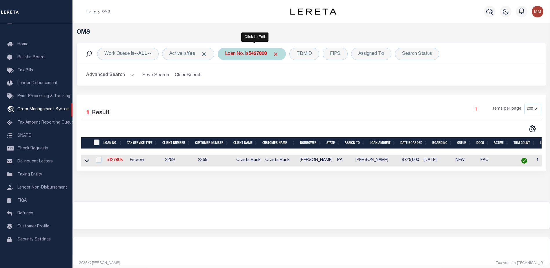
click at [267, 52] on b "5427808" at bounding box center [258, 54] width 18 height 5
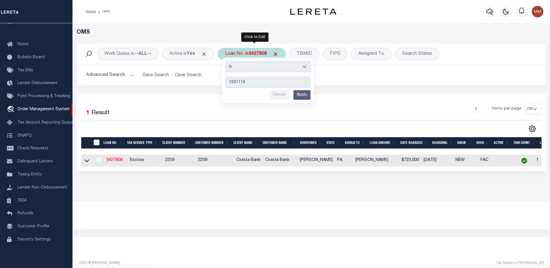
type input "10011198"
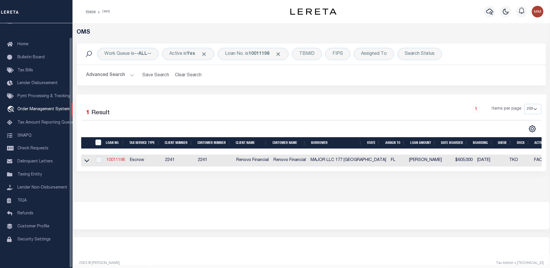
click at [114, 161] on link "10011198" at bounding box center [115, 160] width 19 height 4
type input "10011198"
type input "MAJOR LLC 177 [GEOGRAPHIC_DATA]"
select select
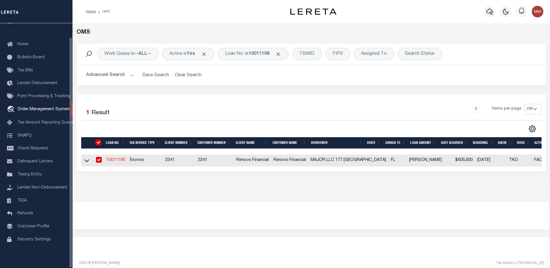
type input "4744 GLENWOOD ST"
type input "LITTLE NECK NY 11362-1421 NULL"
select select "10"
select select "Escrow"
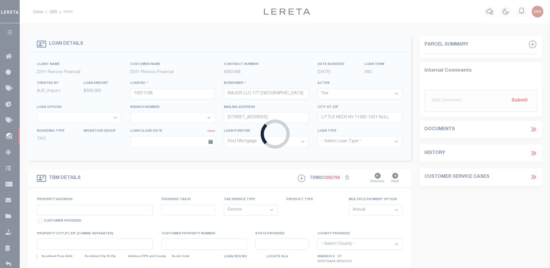
select select "25067"
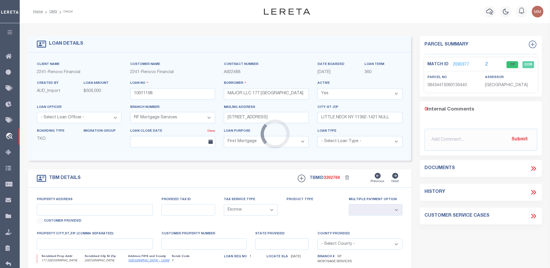
type input "177 HARVARD"
type input "38434415060135440"
select select
type input "LAKE WORTH FL 334606332"
type input "a0kUS000006jpqw"
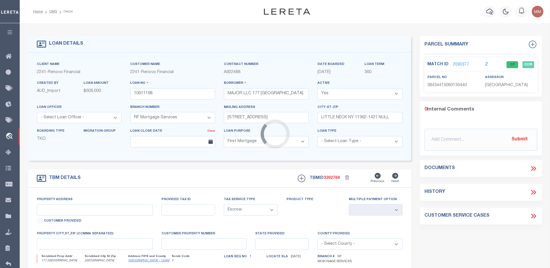
type input "FL"
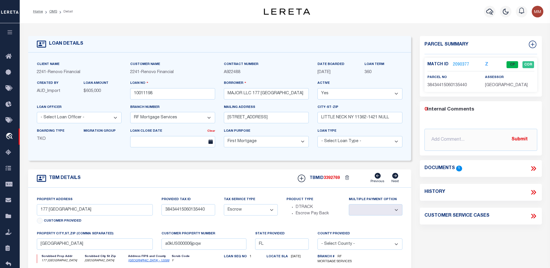
click at [457, 64] on link "2090377" at bounding box center [461, 65] width 16 height 6
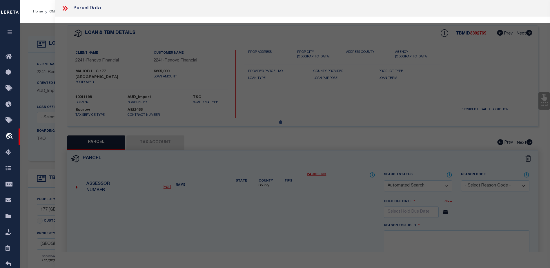
checkbox input "false"
select select "CP"
type input "177 HARVARD MAJOR LLC"
select select "AGW"
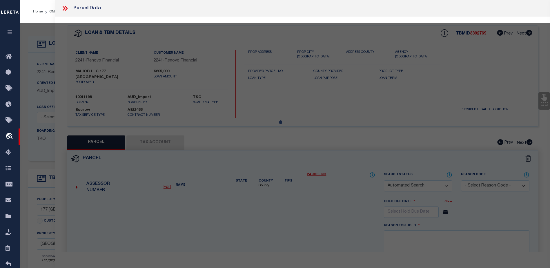
select select
type input "177 HARVARD DR"
checkbox input "false"
type input "LAKE WORTH FL 33460"
type textarea "COLLEGE PARK LTS 544 TO 547 INC BLK 13"
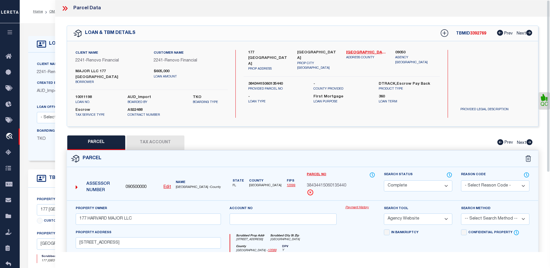
click at [323, 183] on span "38434415060135440" at bounding box center [326, 186] width 39 height 6
click at [354, 205] on link "Payment History" at bounding box center [361, 207] width 30 height 5
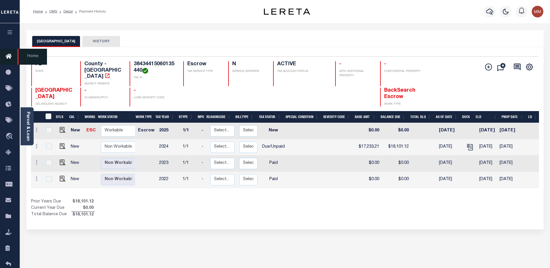
click at [8, 57] on icon at bounding box center [10, 56] width 9 height 7
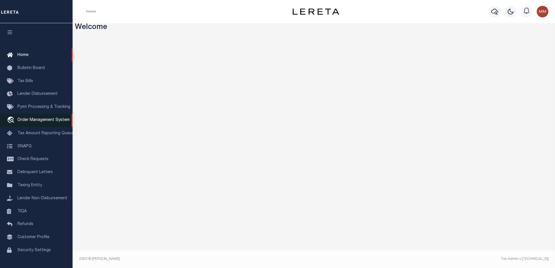
click at [36, 120] on span "Order Management System" at bounding box center [43, 120] width 52 height 4
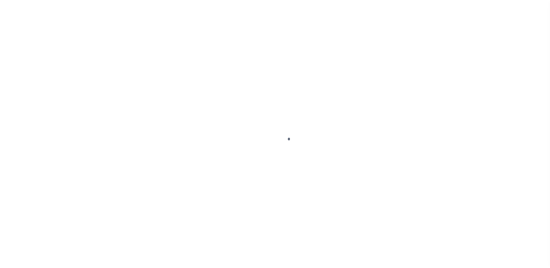
scroll to position [15, 0]
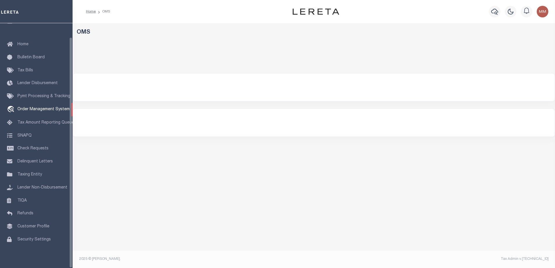
select select "200"
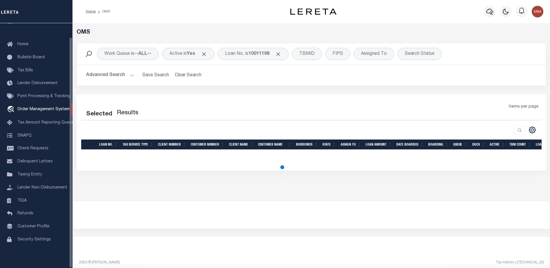
select select "200"
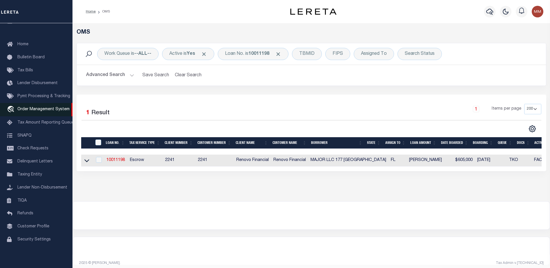
click at [31, 107] on span "Order Management System" at bounding box center [43, 109] width 52 height 4
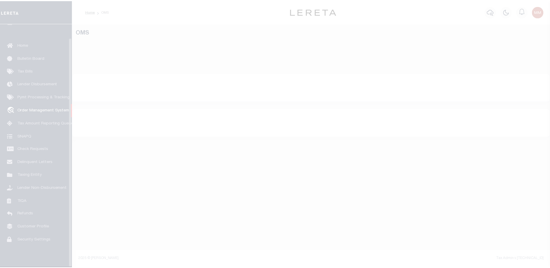
scroll to position [15, 0]
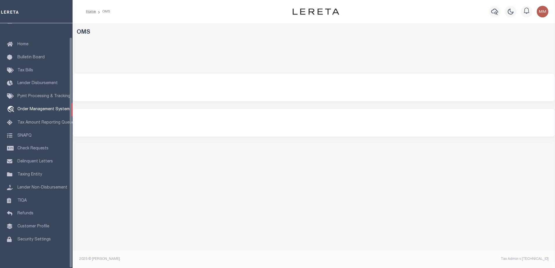
select select "200"
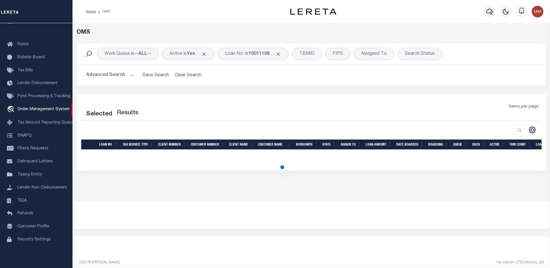
select select "200"
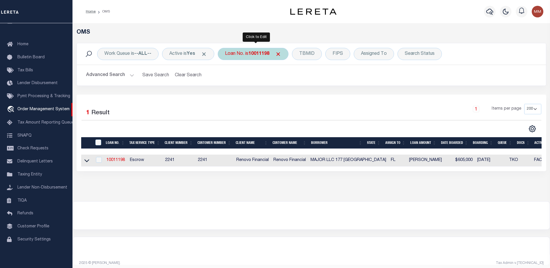
click at [256, 54] on b "10011198" at bounding box center [259, 54] width 21 height 5
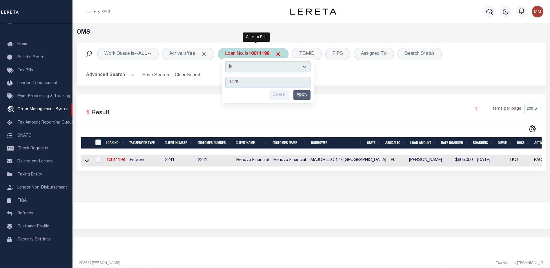
type input "14797"
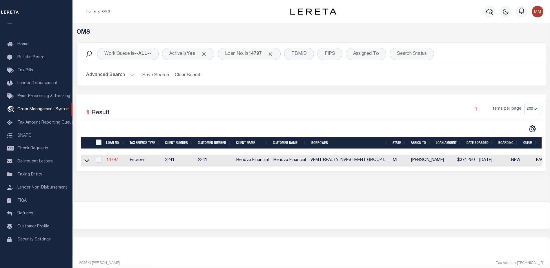
click at [113, 160] on link "14797" at bounding box center [112, 160] width 12 height 4
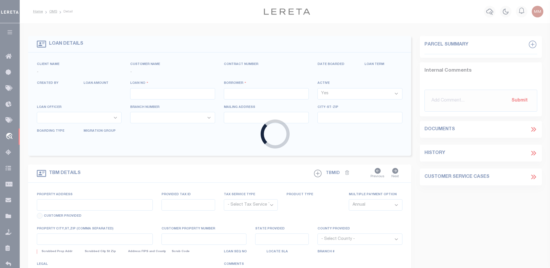
type input "14797"
type input "VFMT REALTY INVESTMENT GROUP LLC"
select select
type input "[STREET_ADDRESS]"
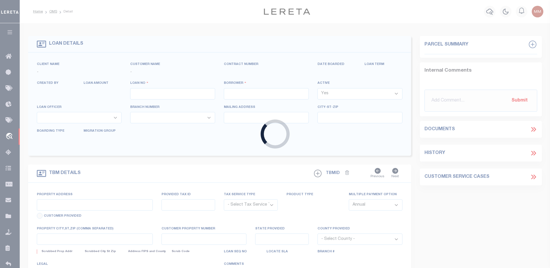
type input "Elizabeth NJ 07202"
select select "10"
select select "Escrow"
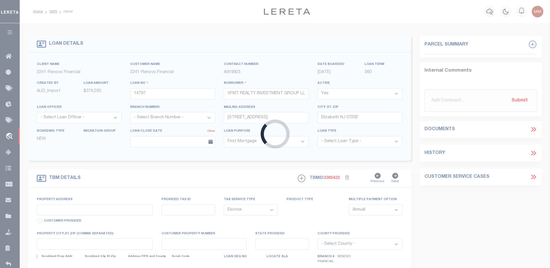
select select "25066"
type input "[STREET_ADDRESS]"
type input "[GEOGRAPHIC_DATA], MI 48224"
type input "a0kUS000005warR"
type input "MI"
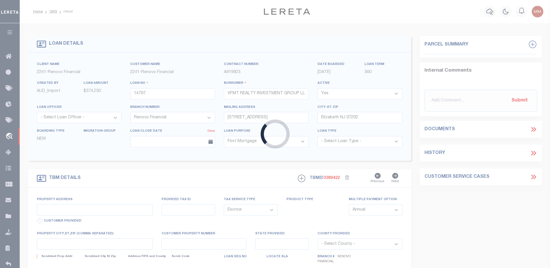
type textarea "LEGAL REQUIRED"
type textarea "Should be TPS per customer email on [DATE]. MLC"
select select
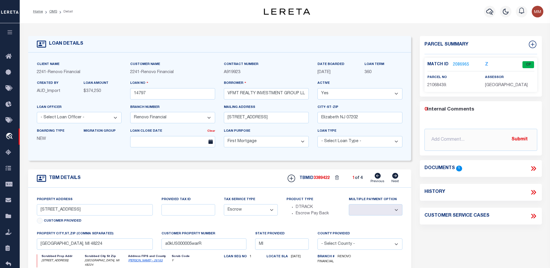
click at [463, 64] on link "2086965" at bounding box center [461, 65] width 16 height 6
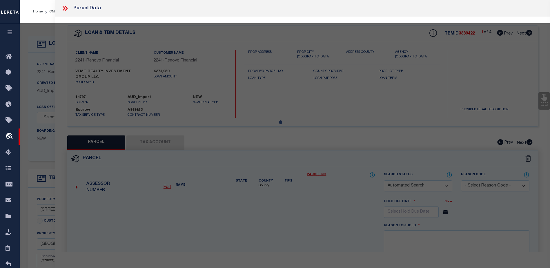
checkbox input "false"
select select "CP"
type input "VFMT REALTY INVESTMENT GROUP LLC"
select select "AGF"
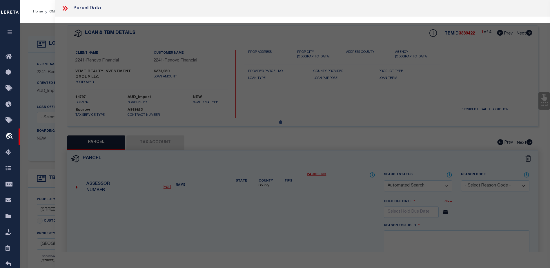
select select "LEG"
type input "[STREET_ADDRESS]"
type input "DETROIT MI 48224"
type textarea "W PEERLESS 108 AND E 9 FT OF VAC ALLEY ADJ SEVEN MI [PERSON_NAME] SUB L54 P12 P…"
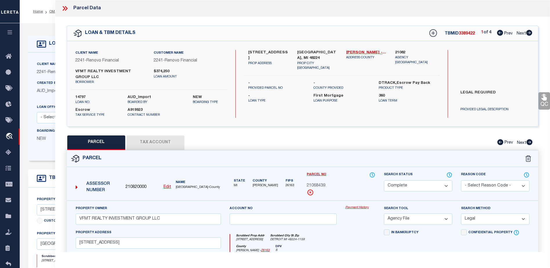
click at [361, 209] on link "Payment History" at bounding box center [361, 207] width 30 height 5
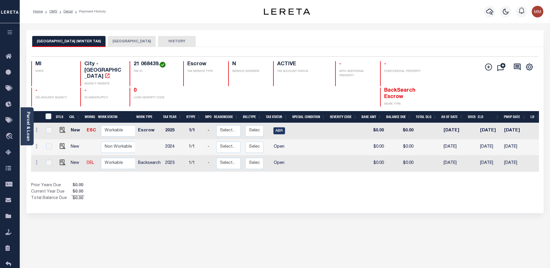
click at [76, 41] on button "[GEOGRAPHIC_DATA] (WINTER TAX)" at bounding box center [68, 41] width 73 height 11
click at [113, 39] on button "[GEOGRAPHIC_DATA]" at bounding box center [132, 41] width 48 height 11
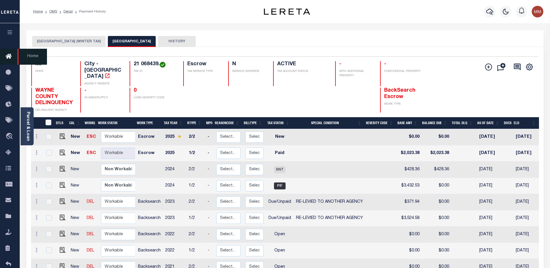
click at [7, 55] on icon at bounding box center [10, 56] width 9 height 7
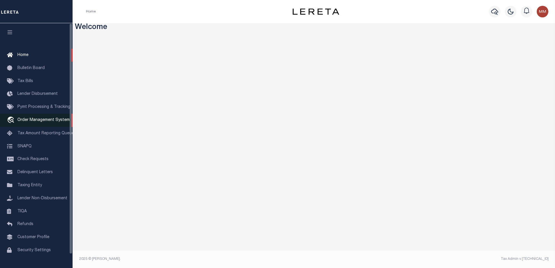
click at [40, 120] on span "Order Management System" at bounding box center [43, 120] width 52 height 4
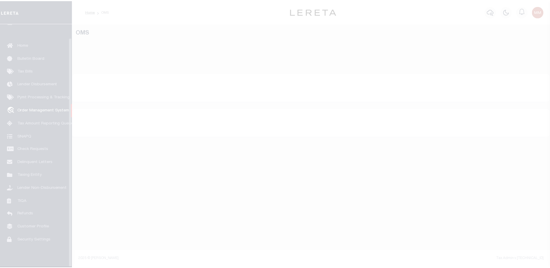
scroll to position [15, 0]
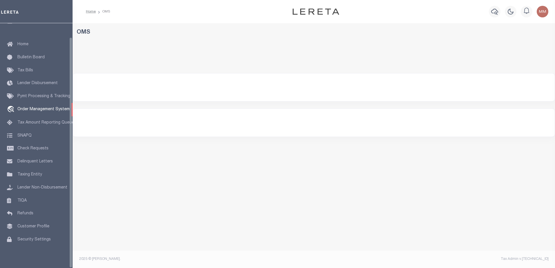
select select "200"
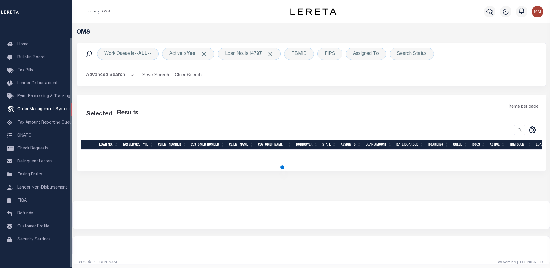
select select "200"
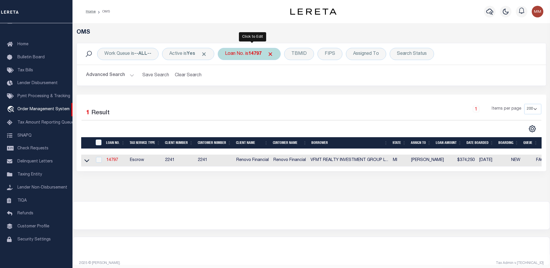
click at [260, 55] on b "14797" at bounding box center [255, 54] width 13 height 5
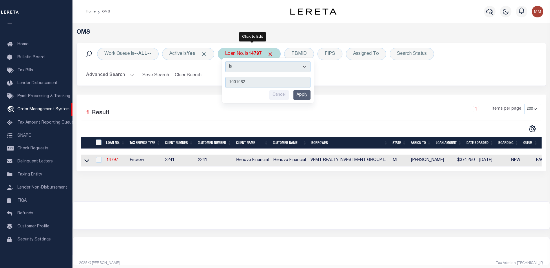
type input "10010828"
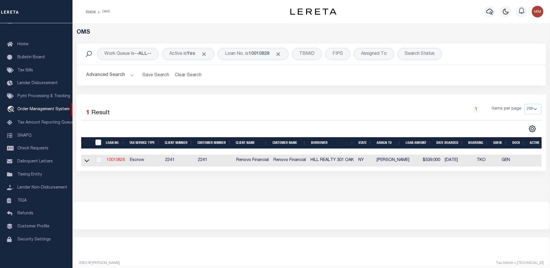
click at [113, 160] on link "10010828" at bounding box center [115, 160] width 19 height 4
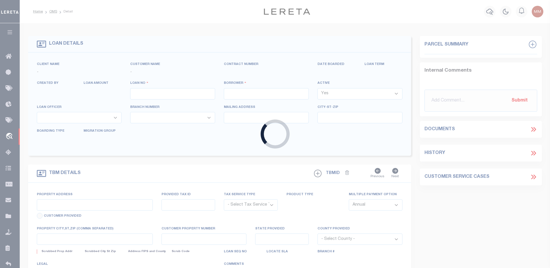
type input "10010828"
type input "HILL REALTY 301 OAK"
select select
type input "[STREET_ADDRESS]"
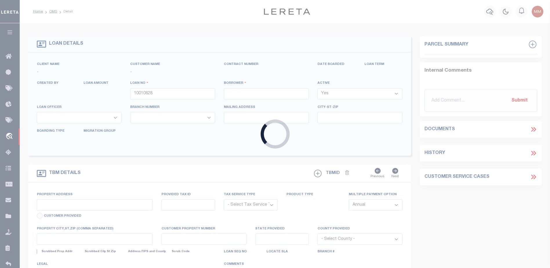
type input "MONROE NY 10950-6257 NULL"
select select "10"
select select "Escrow"
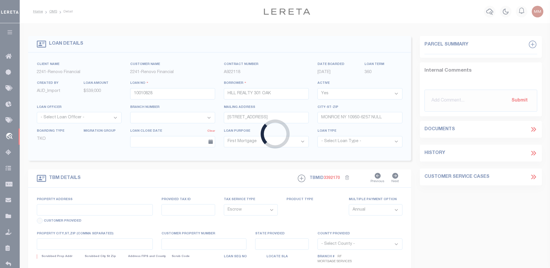
type input "[STREET_ADDRESS]"
type input "034601-157.09-6-1"
type input "ENDICOTT NY 13760"
type input "a0kUS000006jecA"
type input "NY"
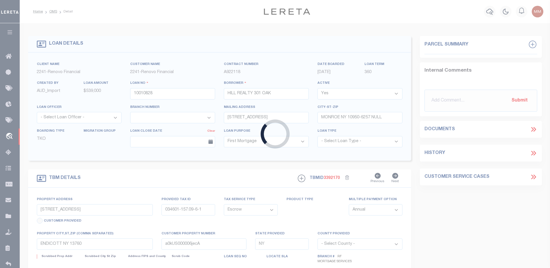
select select "25067"
select select
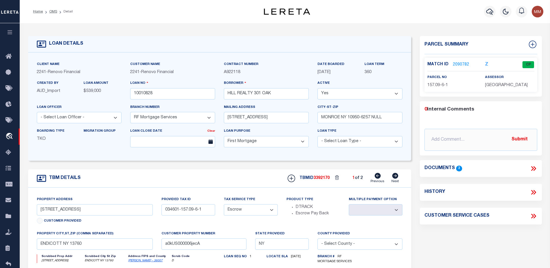
click at [458, 63] on link "2090782" at bounding box center [461, 65] width 16 height 6
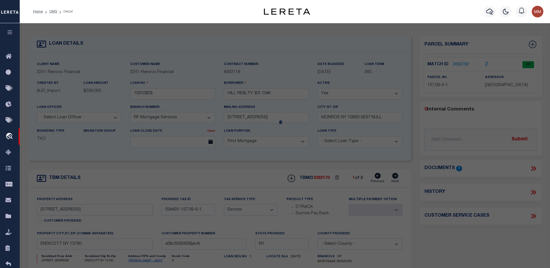
checkbox input "false"
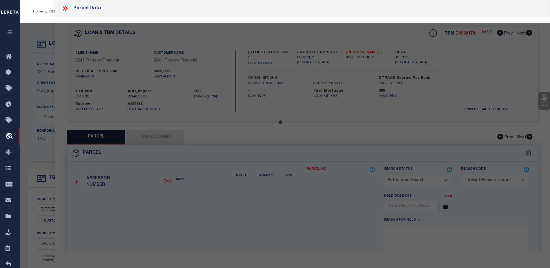
select select "CP"
select select "ACT"
type input "301 Oak Hill Realty Inc."
select select "AGW"
select select "ADD"
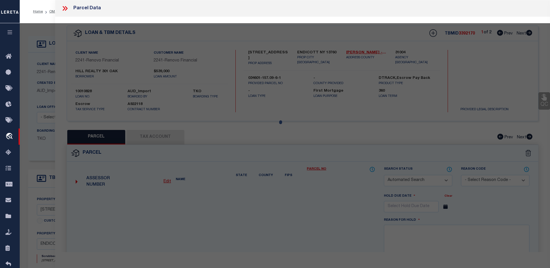
type input "[STREET_ADDRESS]"
checkbox input "false"
type input "ENDICOTT NY 13760"
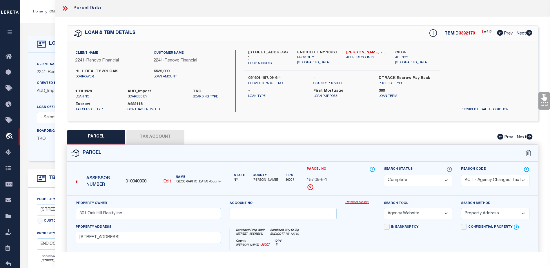
click at [361, 201] on link "Payment History" at bounding box center [361, 202] width 30 height 5
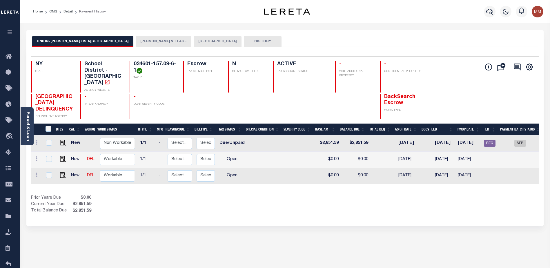
scroll to position [0, 57]
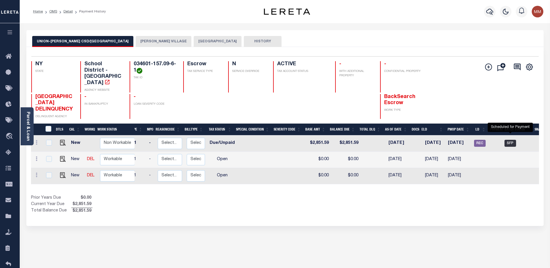
click at [511, 140] on span "SFP" at bounding box center [511, 143] width 12 height 7
checkbox input "true"
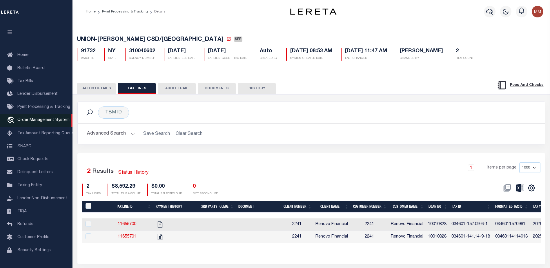
click at [37, 118] on link "travel_explore Order Management System" at bounding box center [36, 120] width 73 height 13
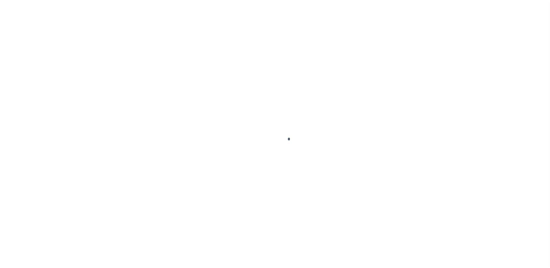
scroll to position [15, 0]
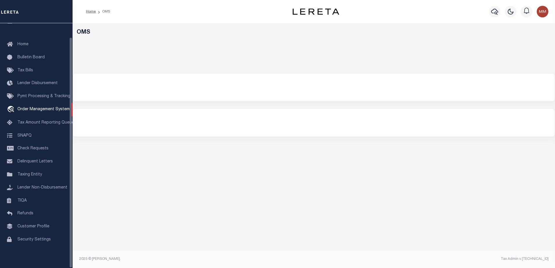
select select "200"
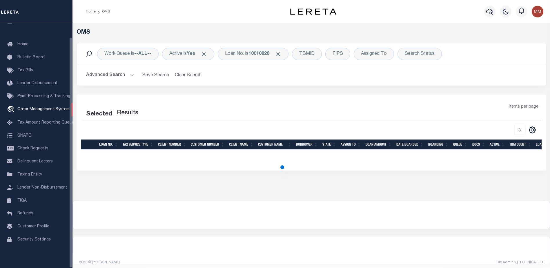
select select "200"
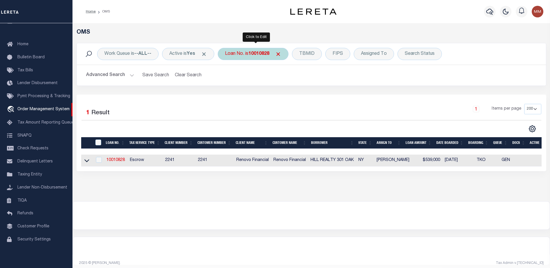
click at [254, 52] on b "10010828" at bounding box center [259, 54] width 21 height 5
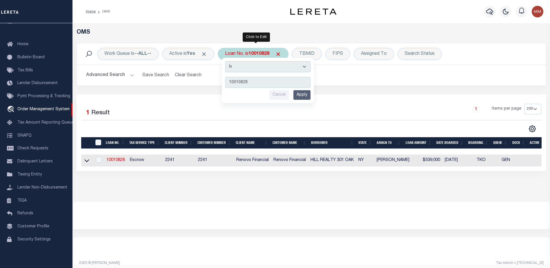
click at [300, 96] on input "Apply" at bounding box center [302, 95] width 17 height 10
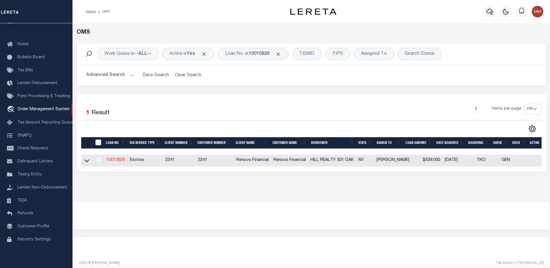
click at [116, 161] on link "10010828" at bounding box center [115, 160] width 19 height 4
type input "10010828"
type input "HILL REALTY 301 OAK"
select select
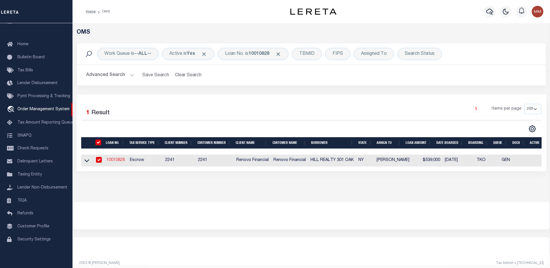
type input "[STREET_ADDRESS]"
type input "MONROE NY 10950-6257 NULL"
select select "10"
select select "Escrow"
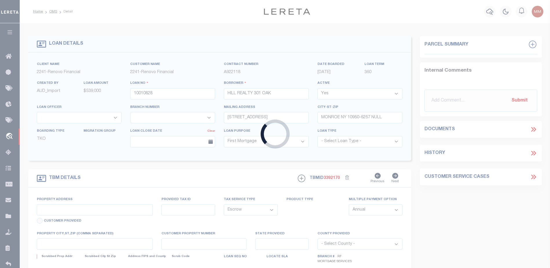
type input "[STREET_ADDRESS]"
type input "034601-157.09-6-1"
type input "ENDICOTT NY 13760"
type input "a0kUS000006jecA"
type input "NY"
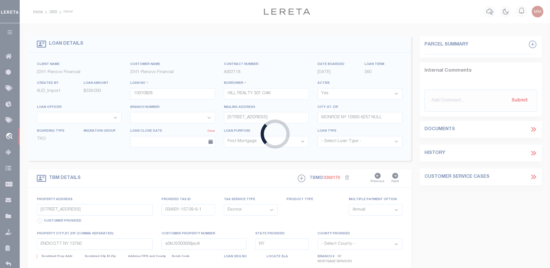
select select "25067"
select select
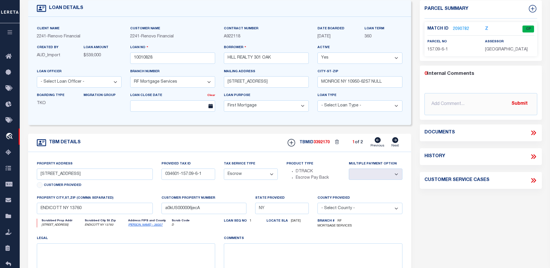
scroll to position [58, 0]
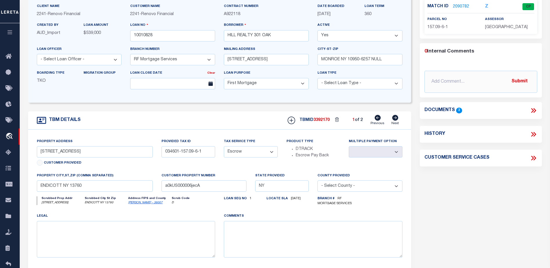
click at [462, 5] on link "2090782" at bounding box center [461, 7] width 16 height 6
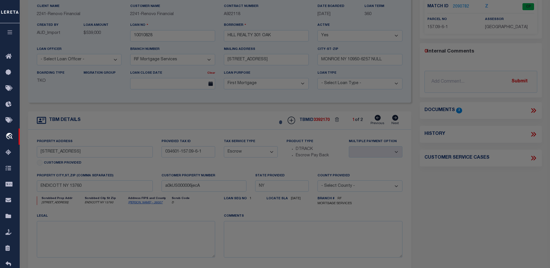
checkbox input "false"
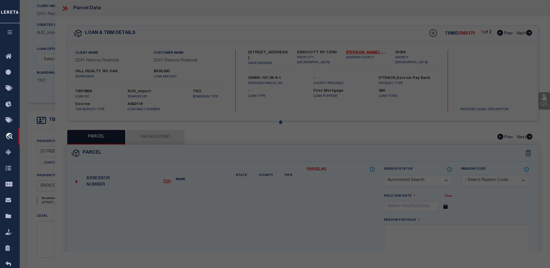
select select "CP"
select select "ACT"
type input "301 Oak Hill Realty Inc."
select select "AGW"
select select "ADD"
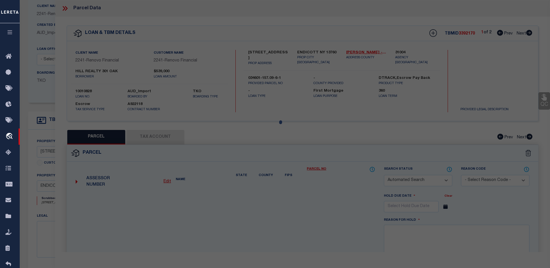
type input "200-202 North St"
checkbox input "false"
type input "ENDICOTT NY 13760"
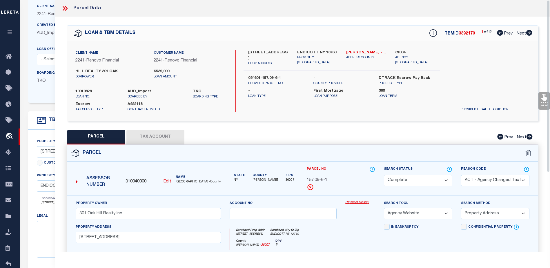
click at [353, 203] on link "Payment History" at bounding box center [361, 202] width 30 height 5
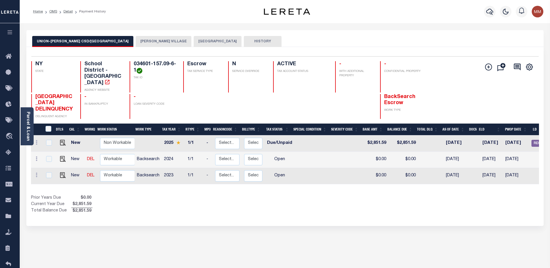
click at [136, 38] on button "[PERSON_NAME] VILLAGE" at bounding box center [164, 41] width 56 height 11
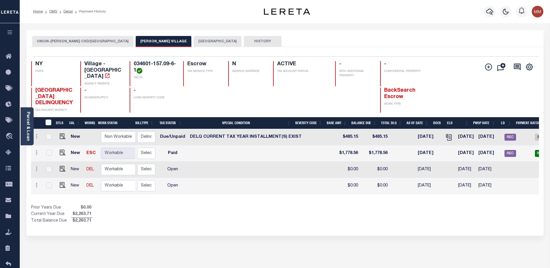
scroll to position [0, 145]
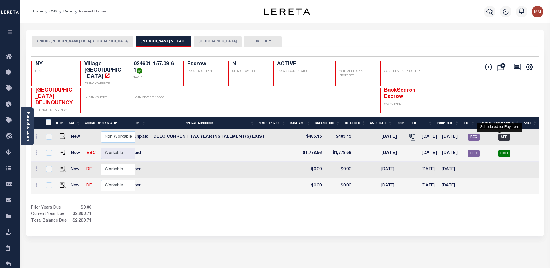
click at [501, 137] on span "SFP" at bounding box center [505, 137] width 12 height 7
checkbox input "true"
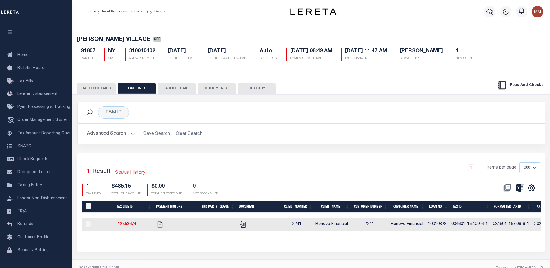
scroll to position [14, 0]
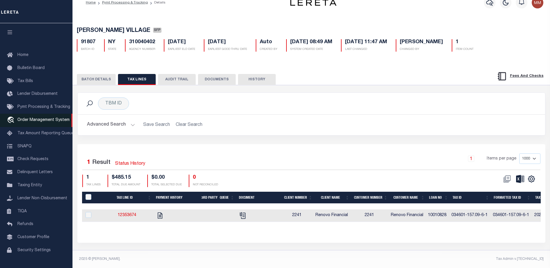
click at [44, 122] on span "Order Management System" at bounding box center [43, 120] width 52 height 4
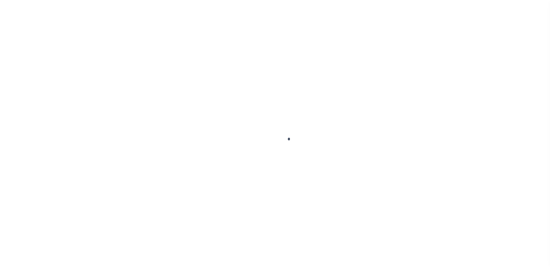
scroll to position [15, 0]
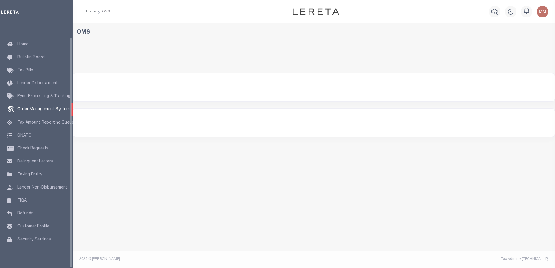
select select "200"
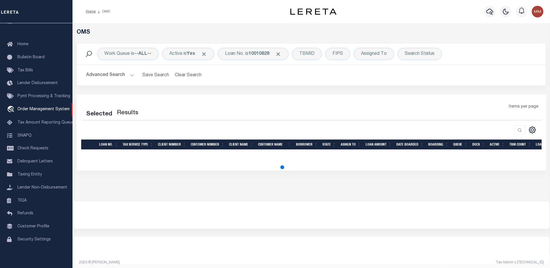
select select "200"
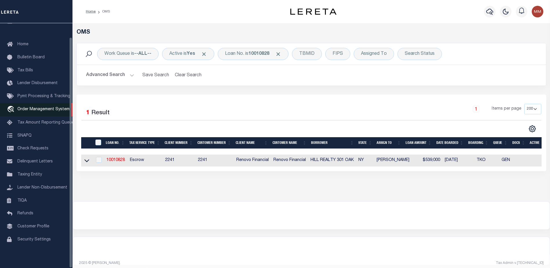
click at [48, 107] on span "Order Management System" at bounding box center [43, 109] width 52 height 4
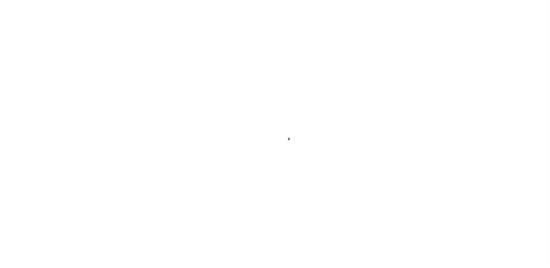
scroll to position [15, 0]
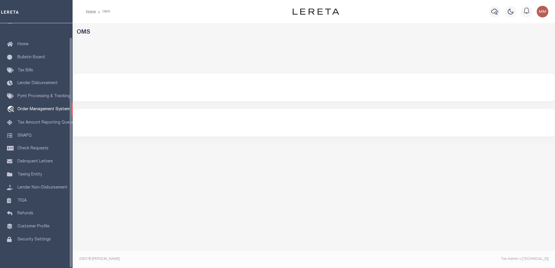
select select "200"
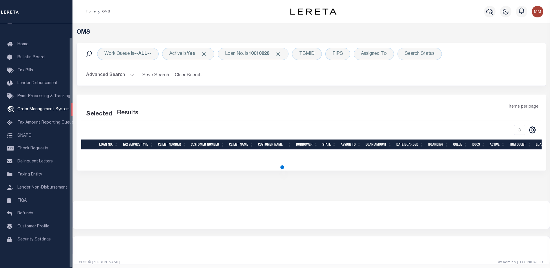
select select "200"
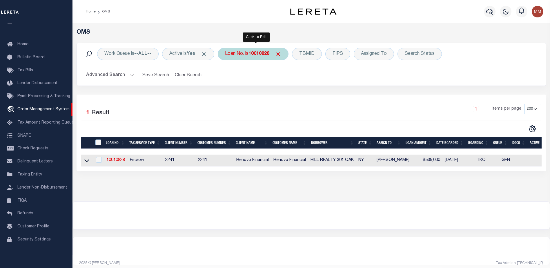
click at [263, 51] on div "Loan No. is 10010828" at bounding box center [253, 54] width 71 height 12
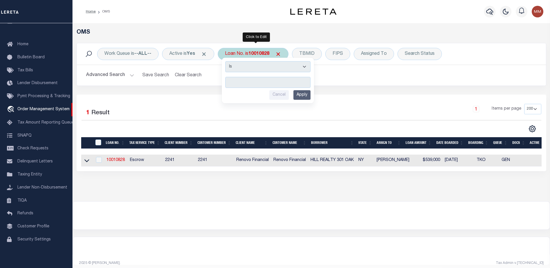
click at [233, 81] on input "text" at bounding box center [267, 82] width 85 height 11
type input "10010828"
click at [306, 92] on input "Apply" at bounding box center [302, 95] width 17 height 10
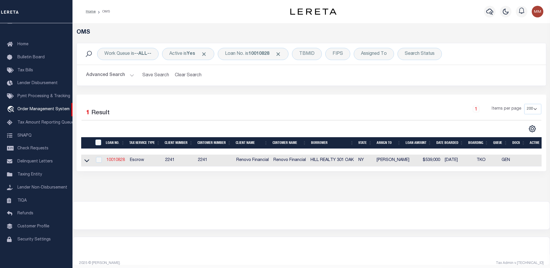
click at [122, 161] on link "10010828" at bounding box center [115, 160] width 19 height 4
type input "10010828"
type input "HILL REALTY 301 OAK"
select select
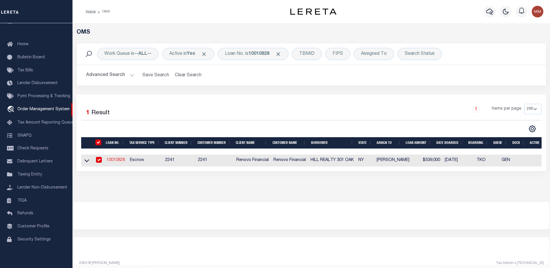
type input "[STREET_ADDRESS]"
type input "MONROE NY 10950-6257 NULL"
select select "10"
select select "Escrow"
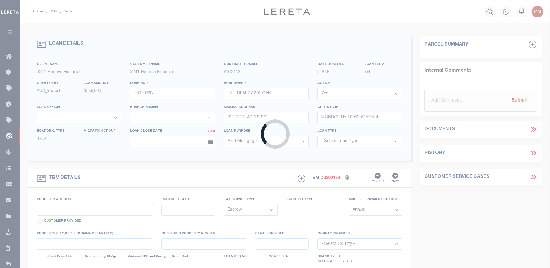
select select "25067"
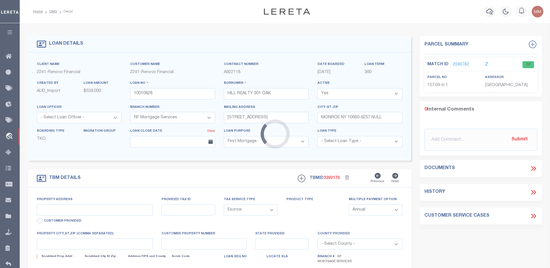
type input "[STREET_ADDRESS]"
type input "034601-157.09-6-1"
type input "ENDICOTT NY 13760"
type input "a0kUS000006jecA"
type input "NY"
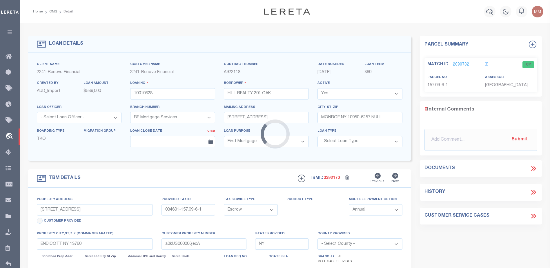
select select
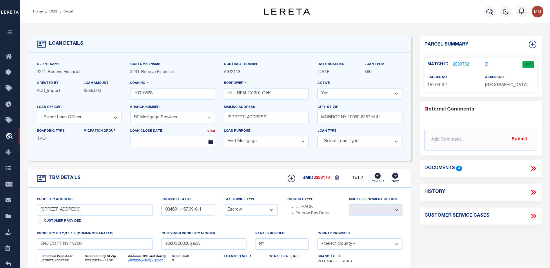
click at [395, 178] on icon at bounding box center [396, 176] width 6 height 6
type input "[STREET_ADDRESS]"
type input "034601-141.14-9-18"
type input "a0kUS000006jec9"
select select
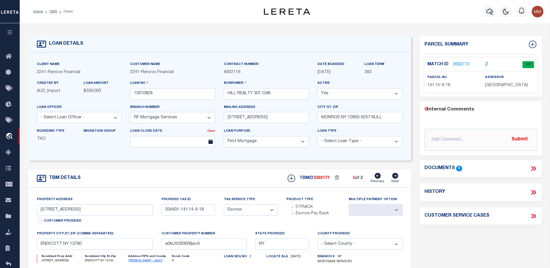
click at [377, 182] on link "Previous" at bounding box center [378, 178] width 14 height 11
type input "[STREET_ADDRESS]"
type input "034601-157.09-6-1"
type input "a0kUS000006jecA"
select select
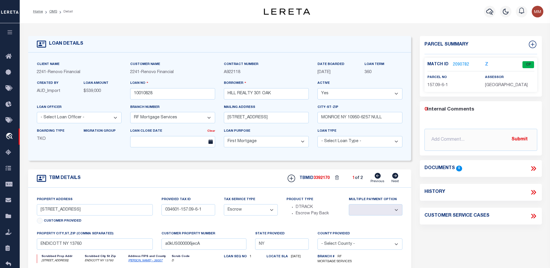
click at [377, 178] on icon at bounding box center [378, 176] width 6 height 6
click at [396, 178] on icon at bounding box center [395, 176] width 6 height 6
type input "301 OAK HILL AVE"
type input "034601-141.14-9-18"
type input "a0kUS000006jec9"
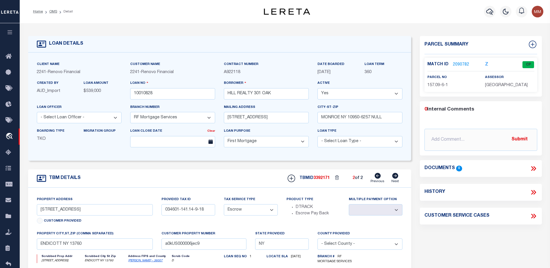
select select
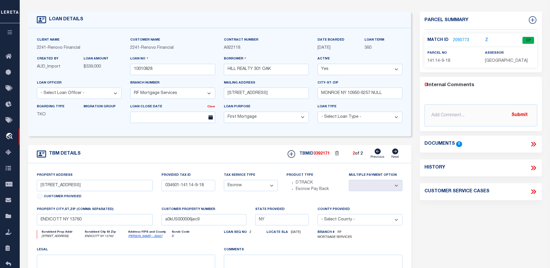
scroll to position [29, 0]
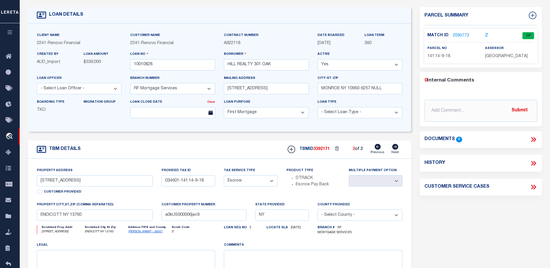
click at [455, 36] on link "2090773" at bounding box center [461, 36] width 16 height 6
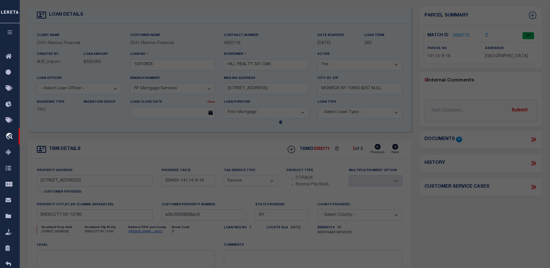
checkbox input "false"
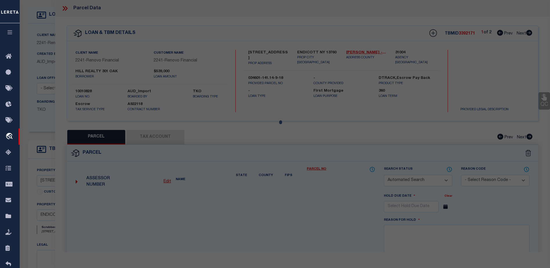
select select "CP"
type input "301 Oak Hill Realty, Inc."
select select "AGW"
select select
type input "301 Oak Hill Ave"
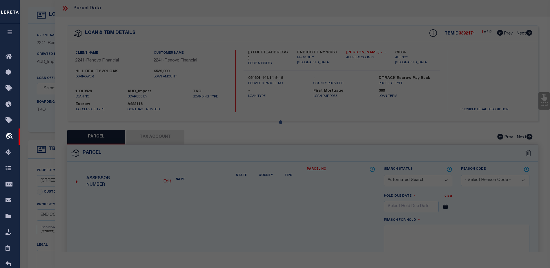
checkbox input "false"
type input "ENDICOTT NY 13760"
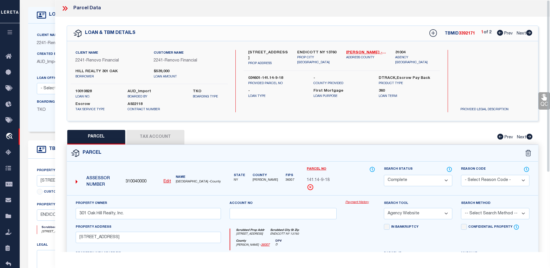
click at [529, 32] on icon at bounding box center [530, 33] width 6 height 6
select select "AS"
select select
checkbox input "false"
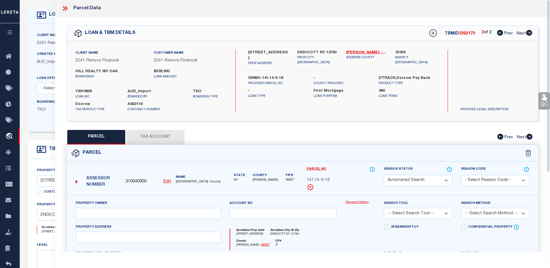
select select "CP"
select select "ACT"
type input "301 Oak Hill Realty Inc."
select select "AGW"
select select "ADD"
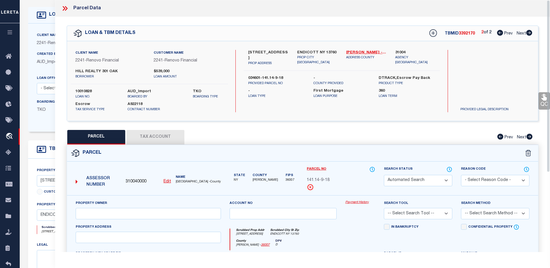
type input "200-202 North St"
checkbox input "false"
type input "ENDICOTT NY 13760"
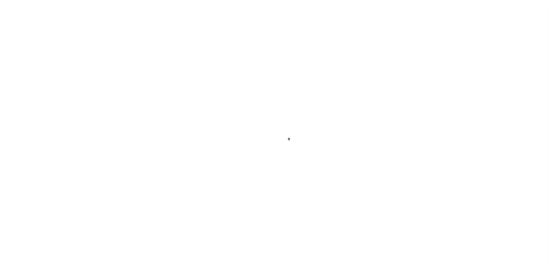
scroll to position [15, 0]
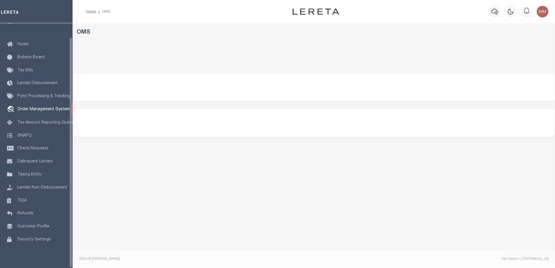
select select "200"
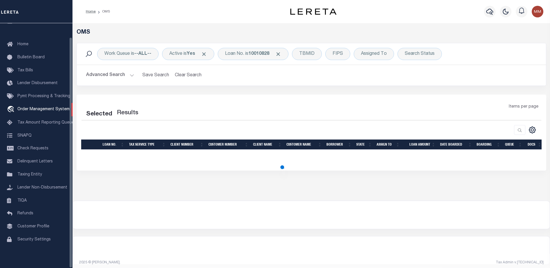
select select "200"
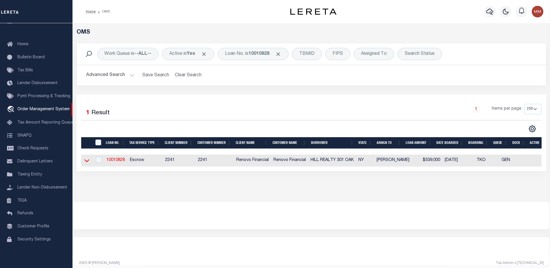
click at [88, 161] on icon at bounding box center [86, 161] width 5 height 6
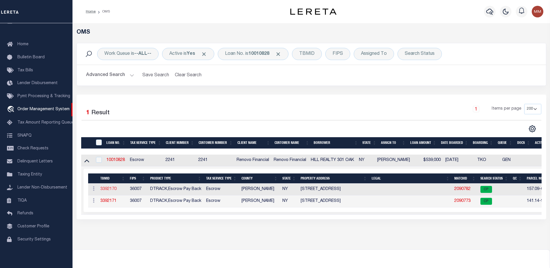
click at [112, 189] on link "3392170" at bounding box center [108, 189] width 16 height 4
type input "10010828"
type input "HILL REALTY 301 OAK"
select select
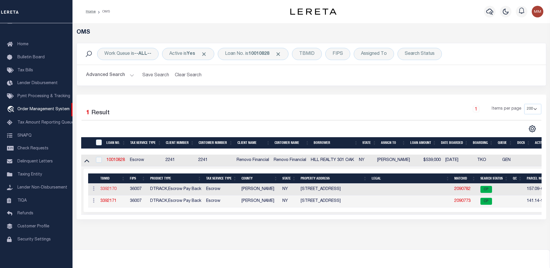
type input "[STREET_ADDRESS]"
type input "MONROE NY 10950-6257 NULL"
select select "10"
select select "Escrow"
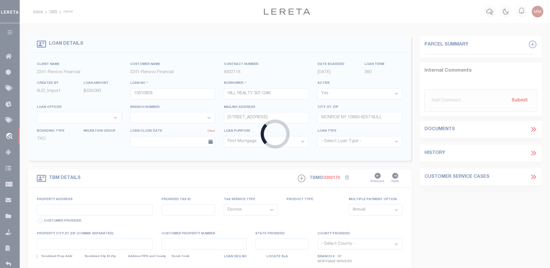
select select "25067"
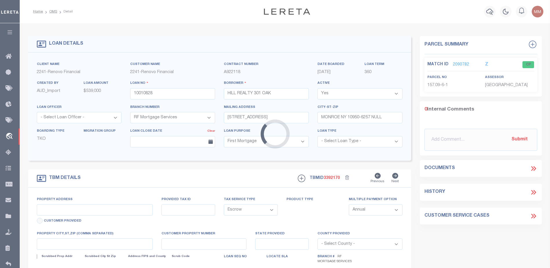
type input "[STREET_ADDRESS]"
type input "034601-157.09-6-1"
type input "ENDICOTT NY 13760"
type input "a0kUS000006jecA"
type input "NY"
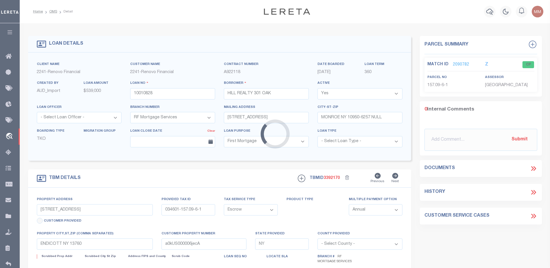
select select
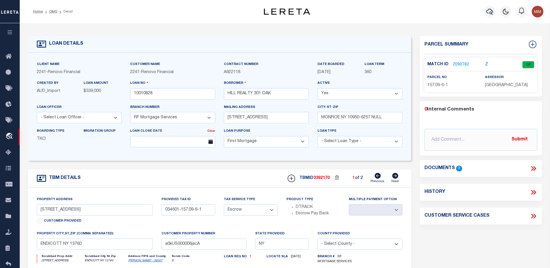
click at [465, 64] on link "2090782" at bounding box center [461, 65] width 16 height 6
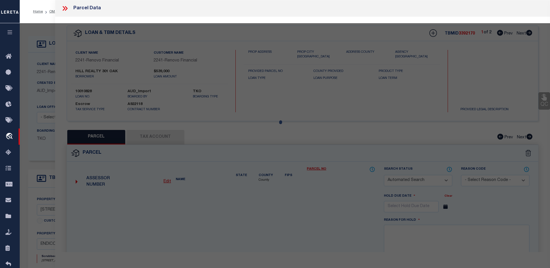
checkbox input "false"
select select "CP"
select select "ACT"
type input "301 Oak Hill Realty Inc."
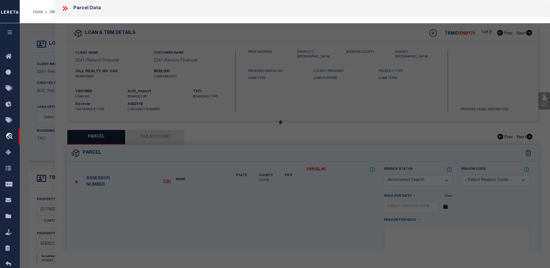
select select "AGW"
select select "ADD"
type input "[STREET_ADDRESS]"
checkbox input "false"
type input "ENDICOTT NY 13760"
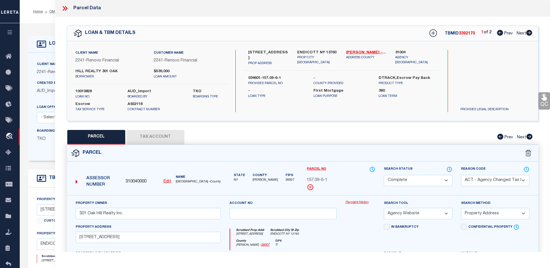
click at [356, 203] on link "Payment History" at bounding box center [361, 202] width 30 height 5
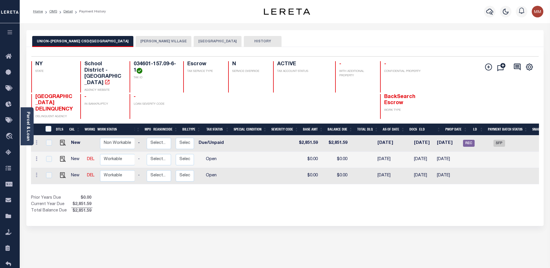
scroll to position [0, 68]
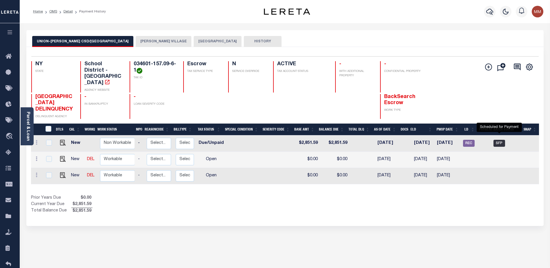
click at [499, 140] on span "SFP" at bounding box center [500, 143] width 12 height 7
checkbox input "true"
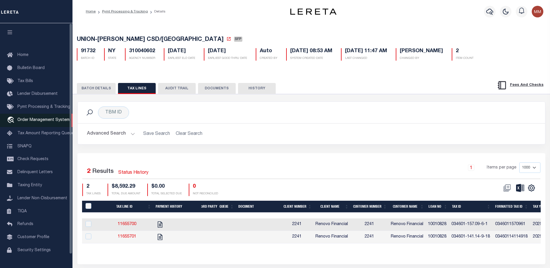
click at [50, 119] on link "travel_explore Order Management System" at bounding box center [36, 120] width 73 height 13
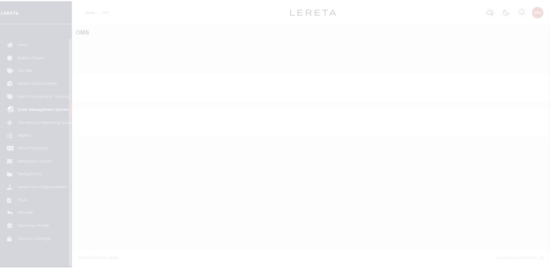
scroll to position [15, 0]
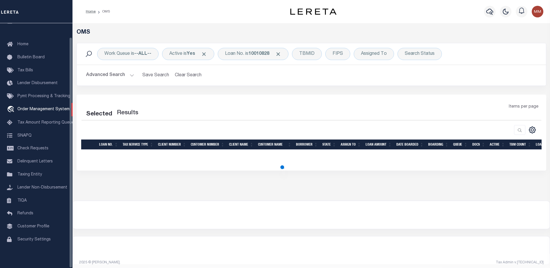
select select "200"
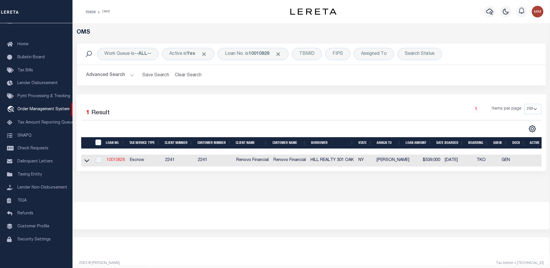
click at [113, 159] on link "10010828" at bounding box center [115, 160] width 19 height 4
checkbox input "true"
type input "10010828"
type input "HILL REALTY 301 OAK"
select select
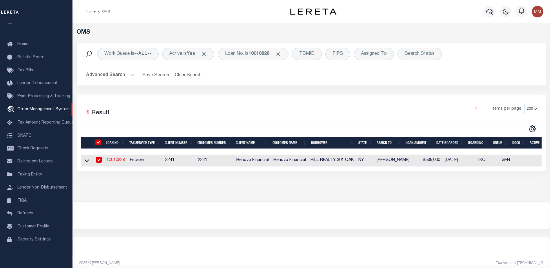
select select
type input "[STREET_ADDRESS]"
type input "MONROE NY 10950-6257 NULL"
select select "10"
select select "Escrow"
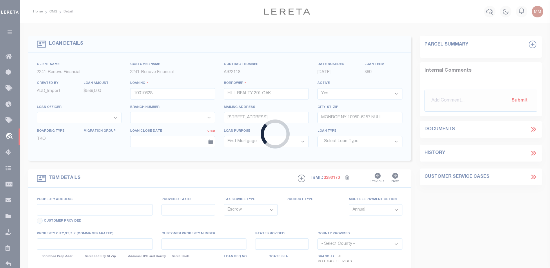
type input "[STREET_ADDRESS]"
type input "034601-157.09-6-1"
type input "ENDICOTT NY 13760"
type input "a0kUS000006jecA"
type input "NY"
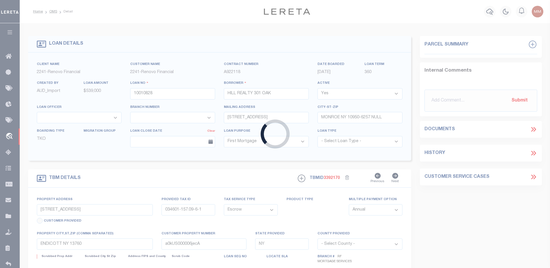
select select "25067"
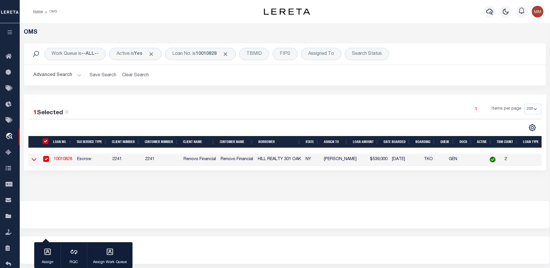
click at [33, 160] on icon at bounding box center [34, 159] width 5 height 3
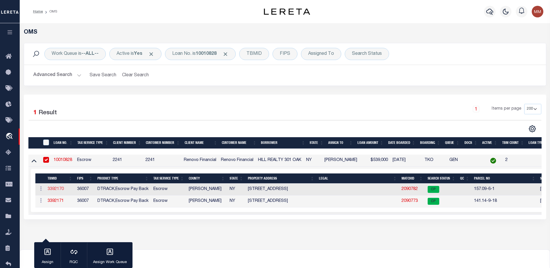
click at [52, 189] on link "3392170" at bounding box center [56, 189] width 16 height 4
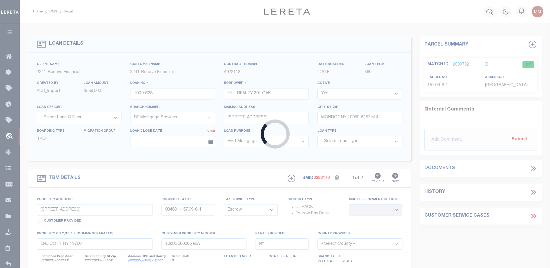
select select
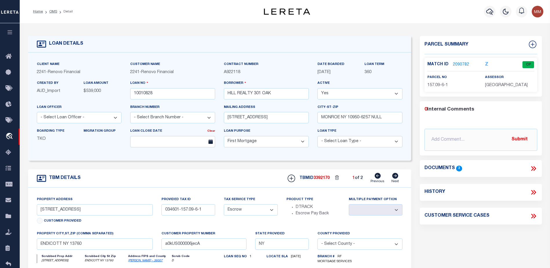
click at [461, 64] on link "2090782" at bounding box center [461, 65] width 16 height 6
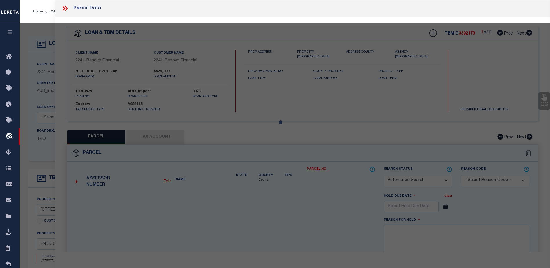
checkbox input "false"
select select "CP"
select select "ACT"
type input "301 Oak Hill Realty Inc."
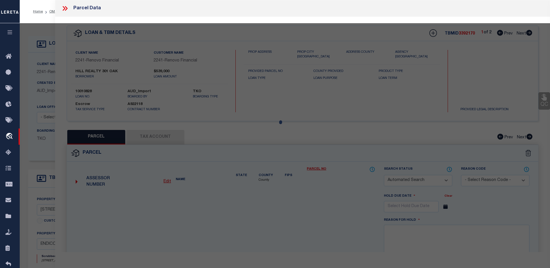
select select "AGW"
select select "ADD"
type input "200-202 North St"
checkbox input "false"
type input "ENDICOTT NY 13760"
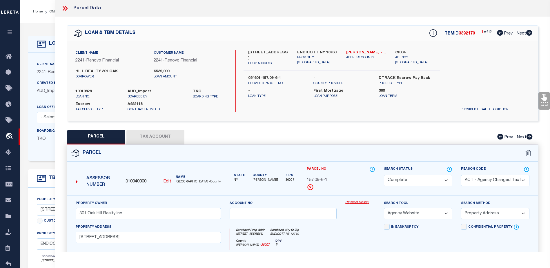
click at [353, 201] on link "Payment History" at bounding box center [361, 202] width 30 height 5
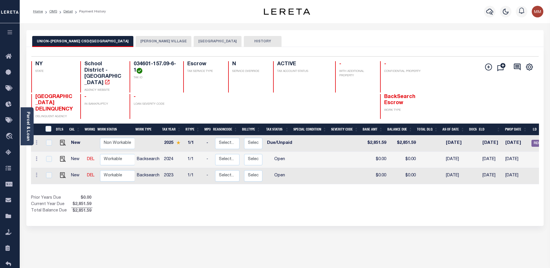
click at [136, 42] on button "[PERSON_NAME] VILLAGE" at bounding box center [164, 41] width 56 height 11
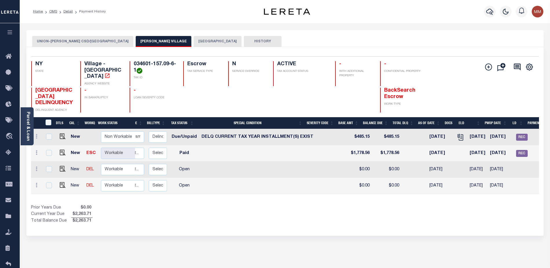
scroll to position [0, 97]
click at [521, 153] on span "REC" at bounding box center [522, 153] width 12 height 7
checkbox input "true"
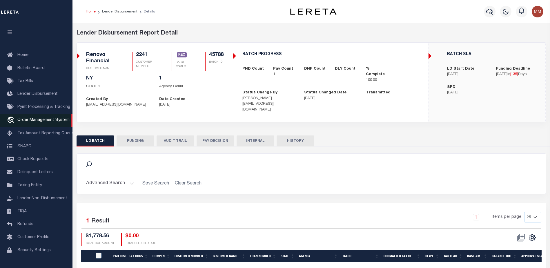
click at [44, 120] on span "Order Management System" at bounding box center [43, 120] width 52 height 4
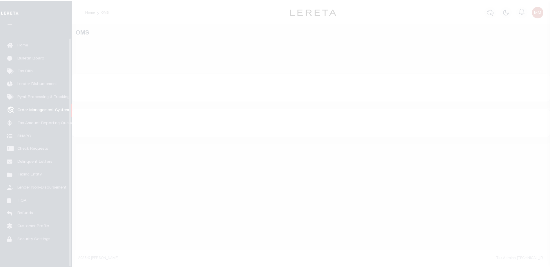
scroll to position [15, 0]
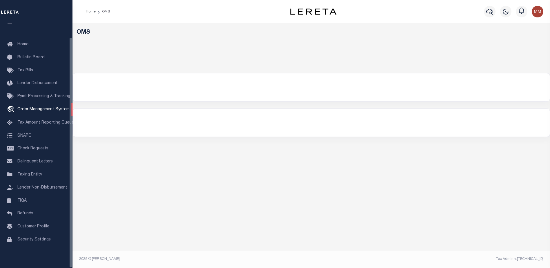
select select "200"
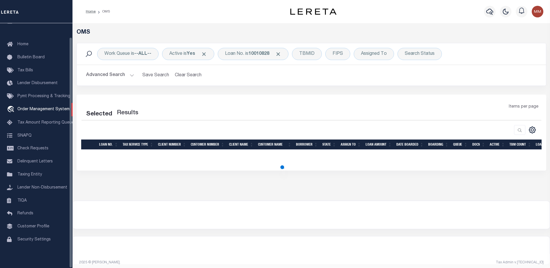
select select "200"
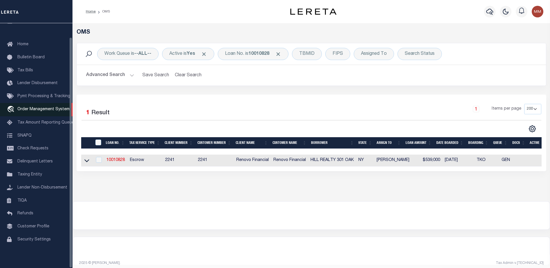
click at [33, 107] on span "Order Management System" at bounding box center [43, 109] width 52 height 4
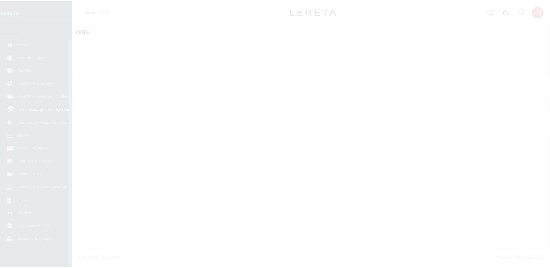
scroll to position [15, 0]
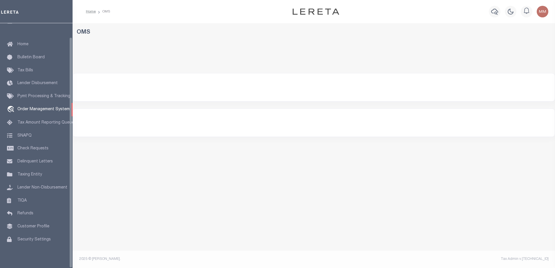
select select "200"
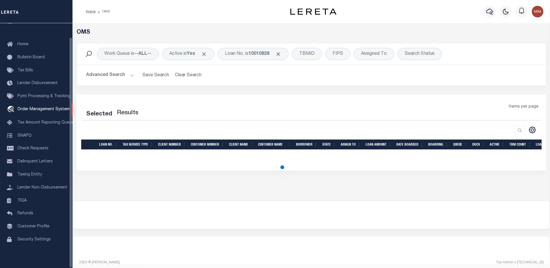
select select "200"
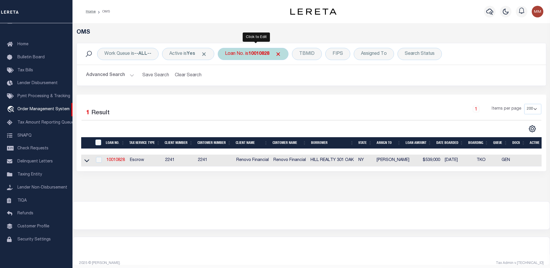
click at [260, 52] on b "10010828" at bounding box center [259, 54] width 21 height 5
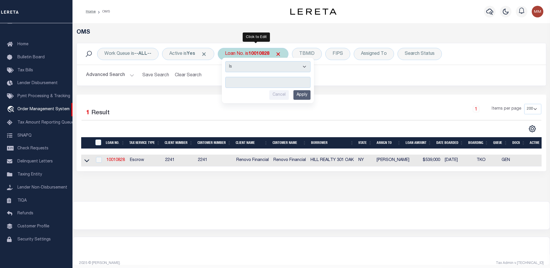
click at [257, 80] on input "text" at bounding box center [267, 82] width 85 height 11
type input "5427808"
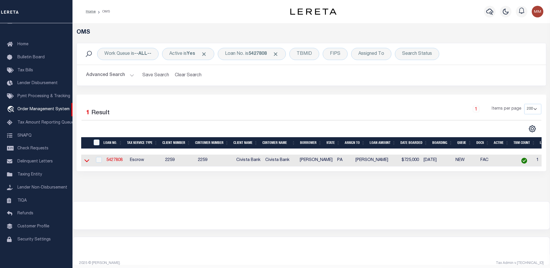
click at [88, 160] on icon at bounding box center [86, 161] width 5 height 6
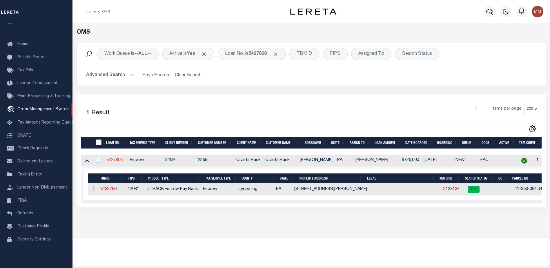
click at [117, 162] on link "5427808" at bounding box center [114, 160] width 16 height 4
type input "5427808"
type input "Corey Gill"
select select
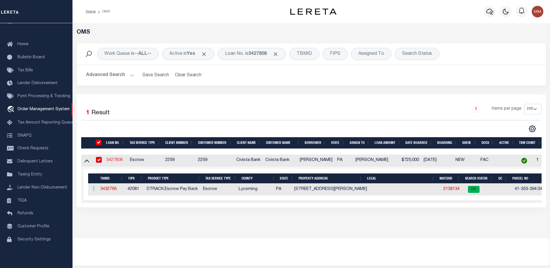
type input "1000 Ellis Artley Rd"
type input "[PERSON_NAME] PA 177567845"
select select "Escrow"
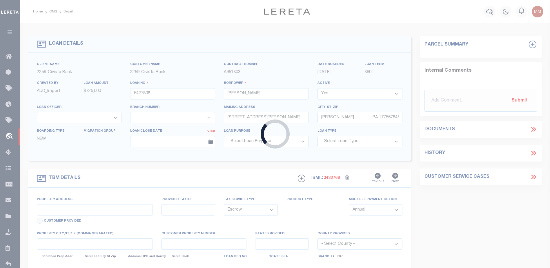
select select "14922"
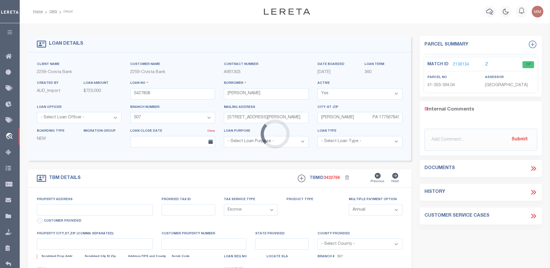
type input "[STREET_ADDRESS][PERSON_NAME]"
type input "413530039404000"
select select
type input "[PERSON_NAME] PA 177567845"
type input "R"
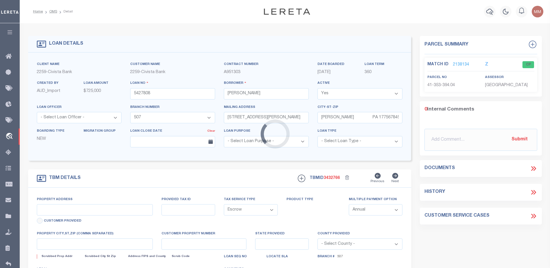
type input "PA"
select select
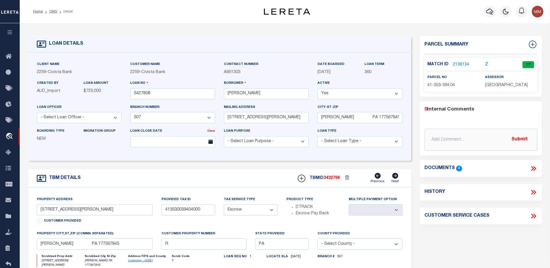
click at [464, 64] on link "2138134" at bounding box center [461, 65] width 16 height 6
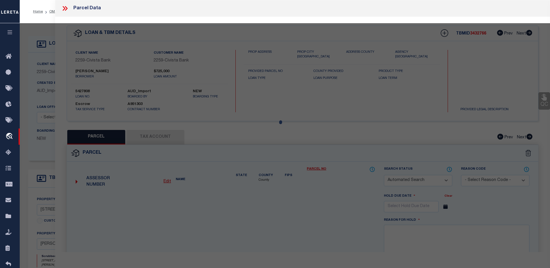
checkbox input "false"
select select "CP"
type input "LOWE CHARLES L & MARYLOU"
select select
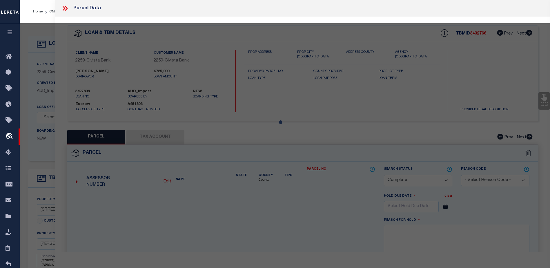
type input "[STREET_ADDRESS][PERSON_NAME]"
type input "MUNCY PA 177567845"
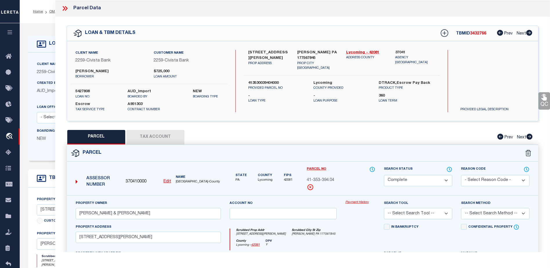
click at [355, 204] on link "Payment History" at bounding box center [361, 202] width 30 height 5
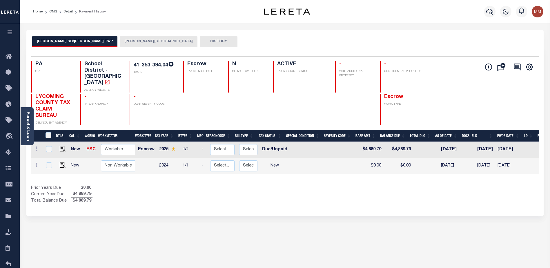
click at [54, 41] on button "[PERSON_NAME] SD/[PERSON_NAME] TWP" at bounding box center [74, 41] width 85 height 11
click at [8, 56] on icon at bounding box center [10, 56] width 9 height 7
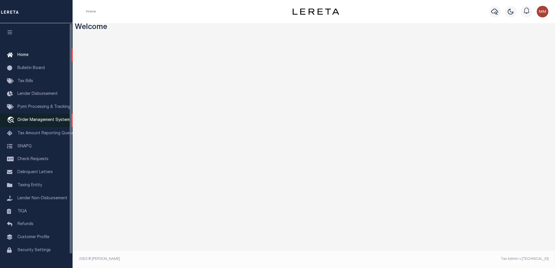
click at [37, 121] on span "Order Management System" at bounding box center [43, 120] width 52 height 4
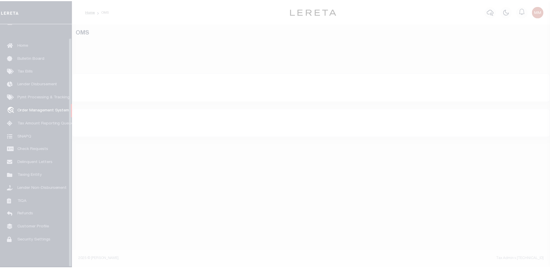
scroll to position [15, 0]
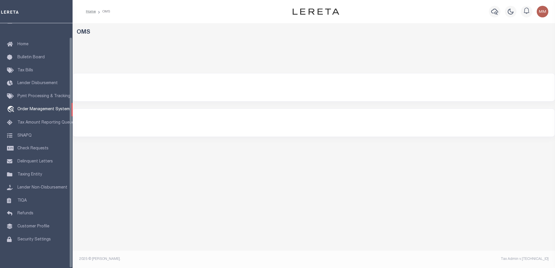
select select "200"
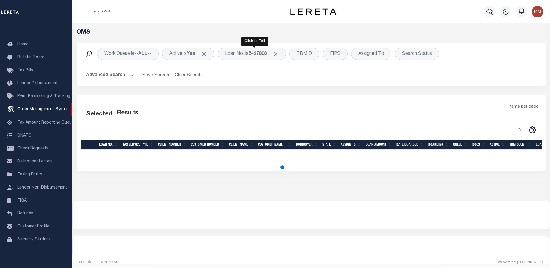
select select "200"
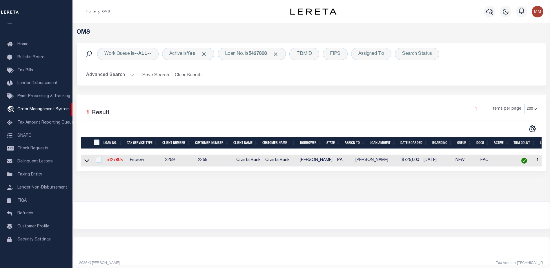
click at [84, 159] on link at bounding box center [87, 160] width 7 height 4
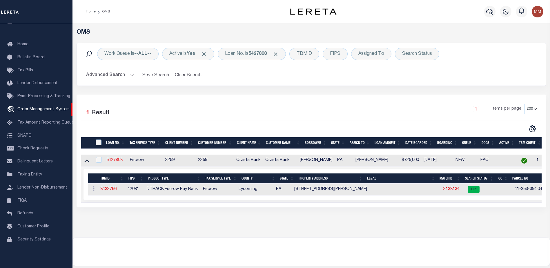
click at [122, 161] on link "5427808" at bounding box center [114, 160] width 16 height 4
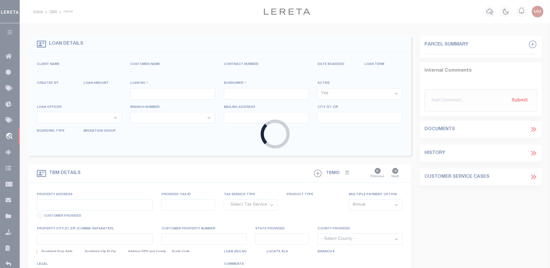
type input "5427808"
type input "[PERSON_NAME]"
select select
type input "[STREET_ADDRESS][PERSON_NAME]"
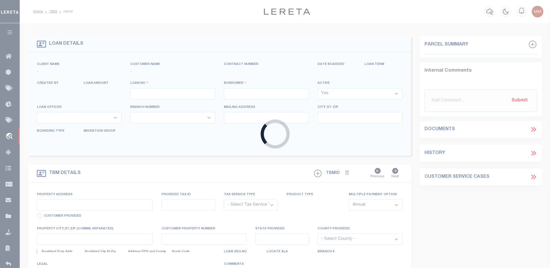
type input "[PERSON_NAME] PA 177567845"
select select "Escrow"
select select "14922"
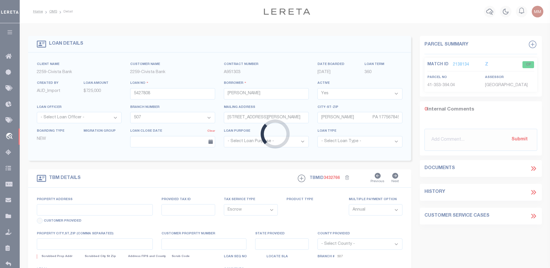
type input "[STREET_ADDRESS][PERSON_NAME]"
type input "413530039404000"
select select
type input "[PERSON_NAME] PA 177567845"
type input "R"
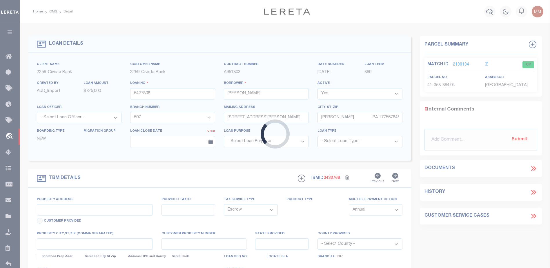
type input "PA"
select select
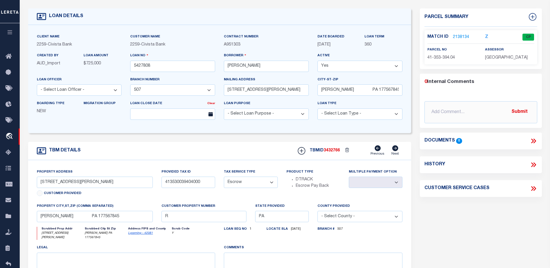
scroll to position [29, 0]
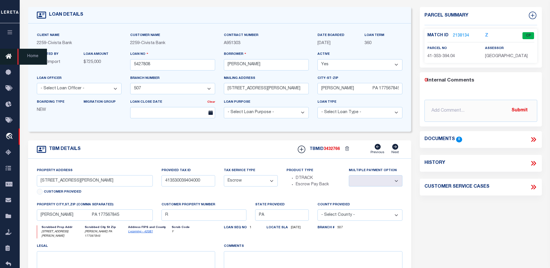
click at [10, 53] on icon at bounding box center [10, 56] width 9 height 7
